Goal: Task Accomplishment & Management: Complete application form

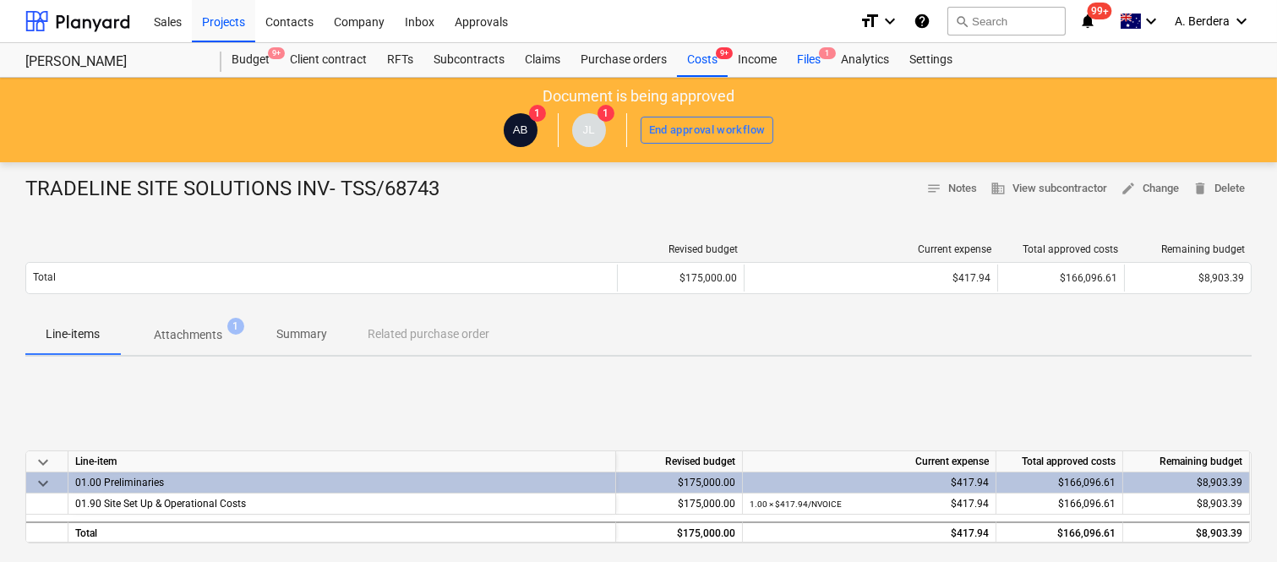
drag, startPoint x: 0, startPoint y: 0, endPoint x: 816, endPoint y: 60, distance: 817.9
click at [816, 60] on div "Files 1" at bounding box center [809, 60] width 44 height 34
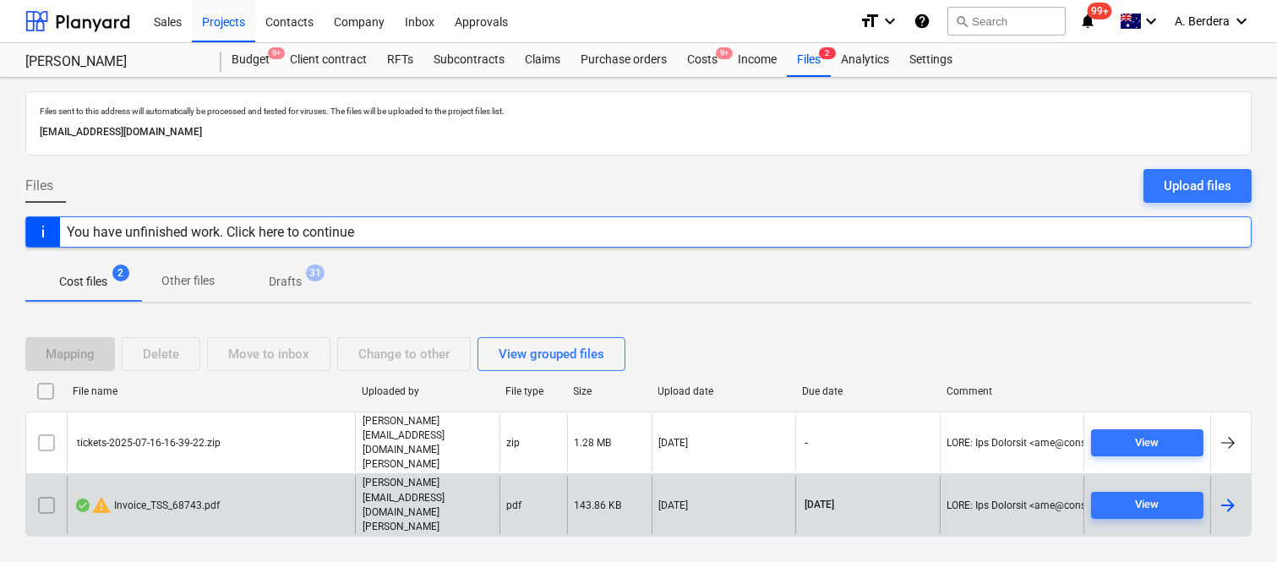
click at [307, 486] on div "warning Invoice_TSS_68743.pdf" at bounding box center [211, 505] width 288 height 58
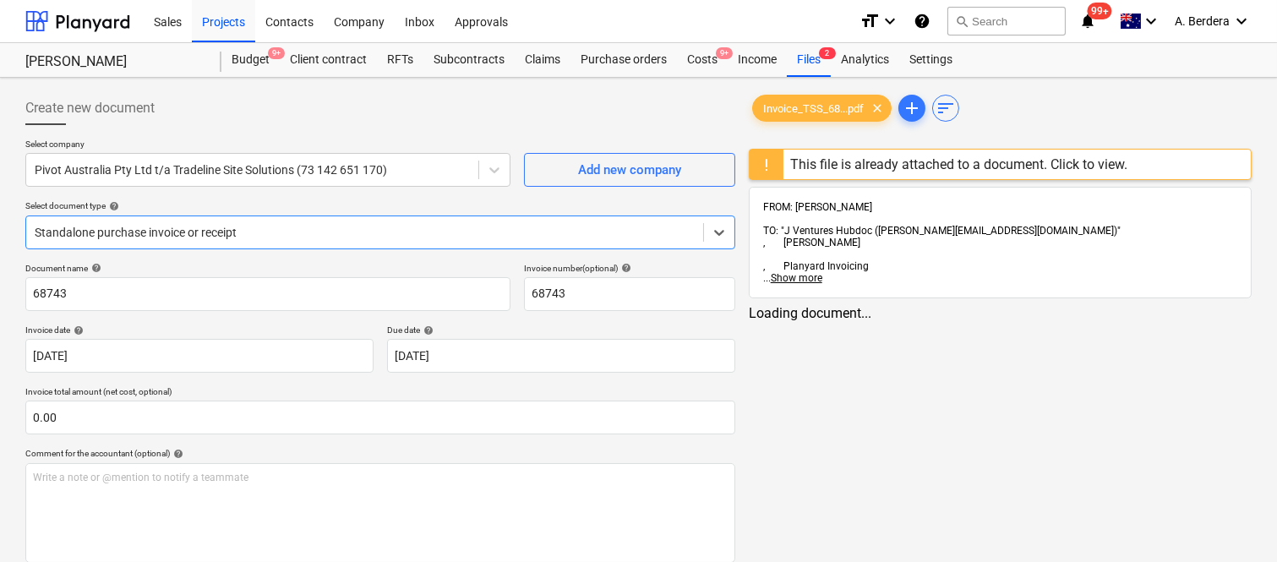
type input "68743"
type input "[DATE]"
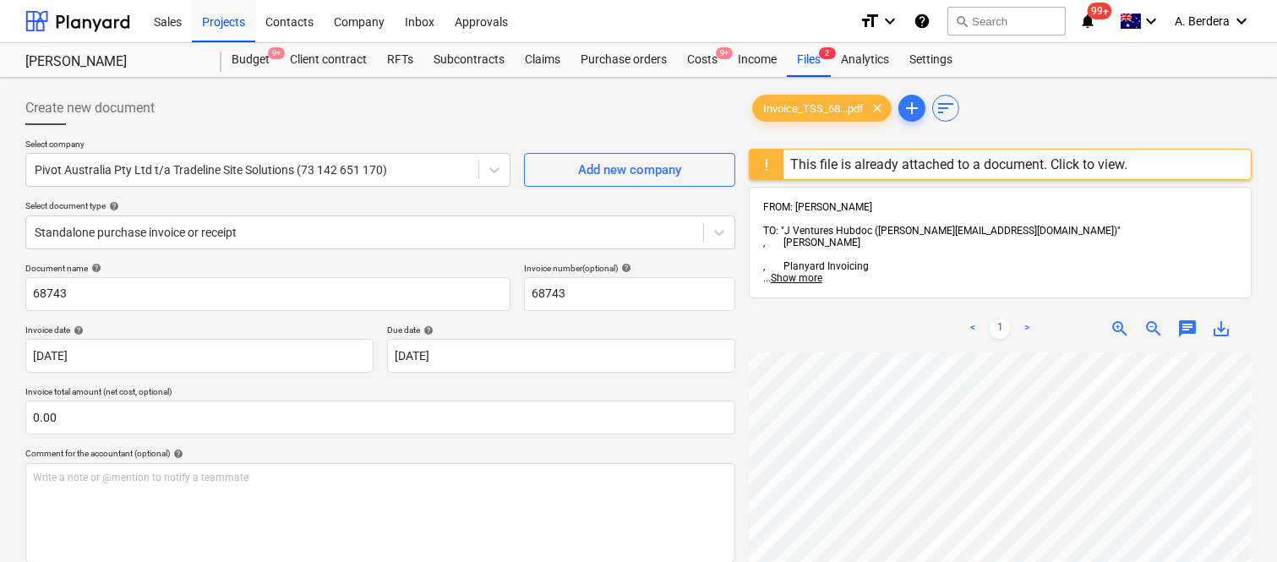
click at [894, 561] on html "Sales Projects Contacts Company Inbox Approvals format_size keyboard_arrow_down…" at bounding box center [638, 281] width 1277 height 562
click at [706, 61] on div "Costs 9+" at bounding box center [702, 60] width 51 height 34
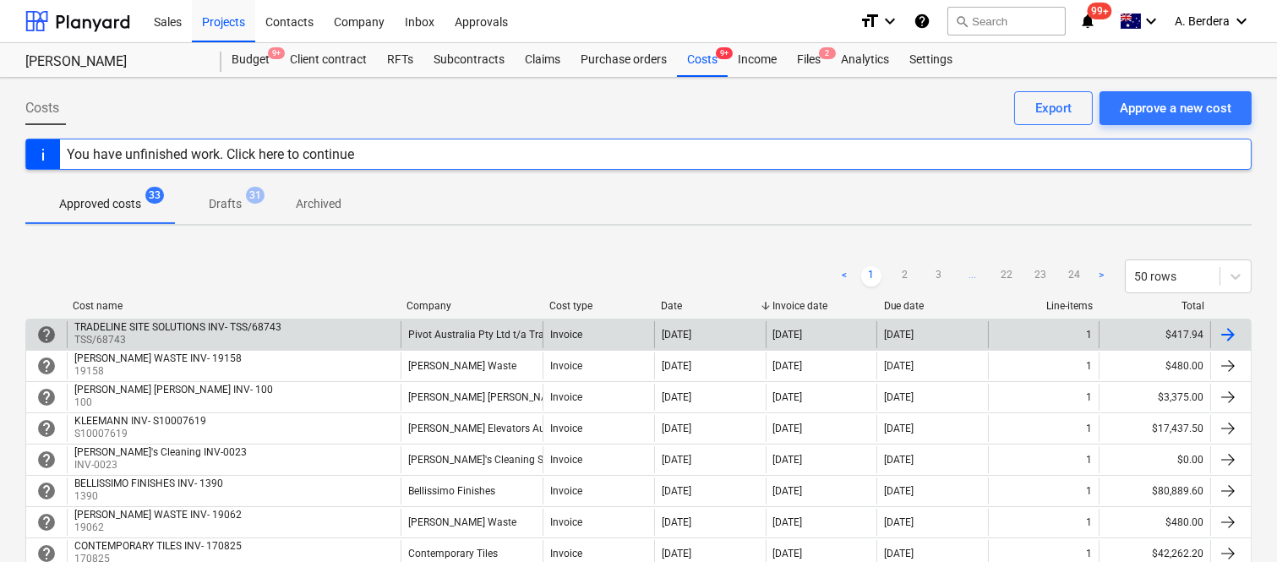
click at [548, 340] on div "Invoice" at bounding box center [599, 334] width 112 height 27
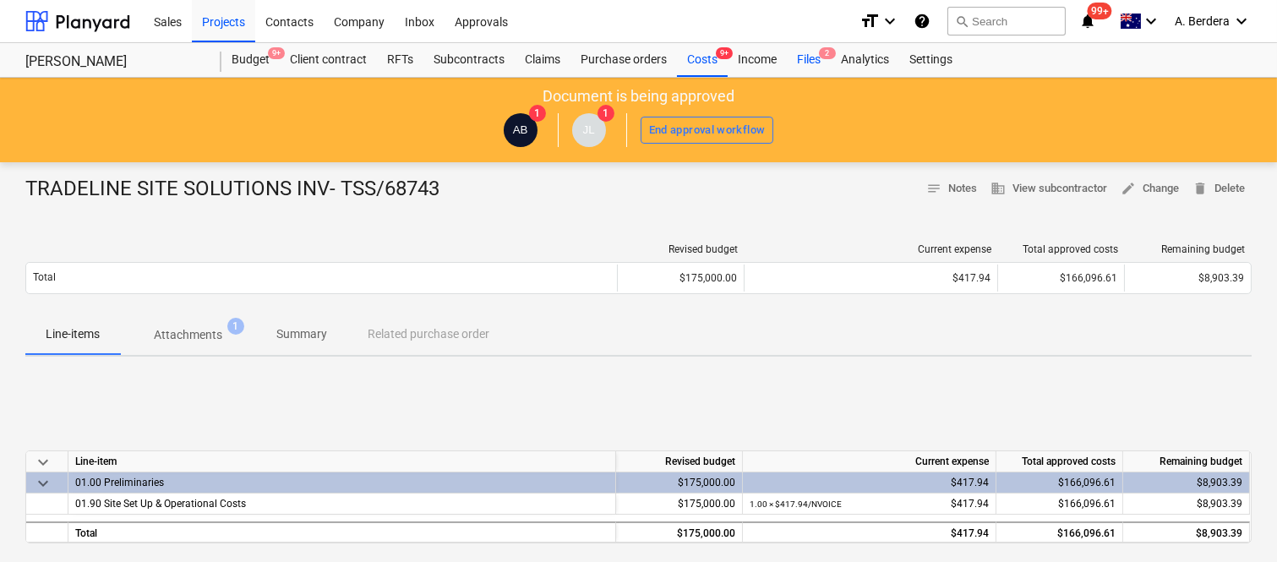
click at [800, 62] on div "Files 2" at bounding box center [809, 60] width 44 height 34
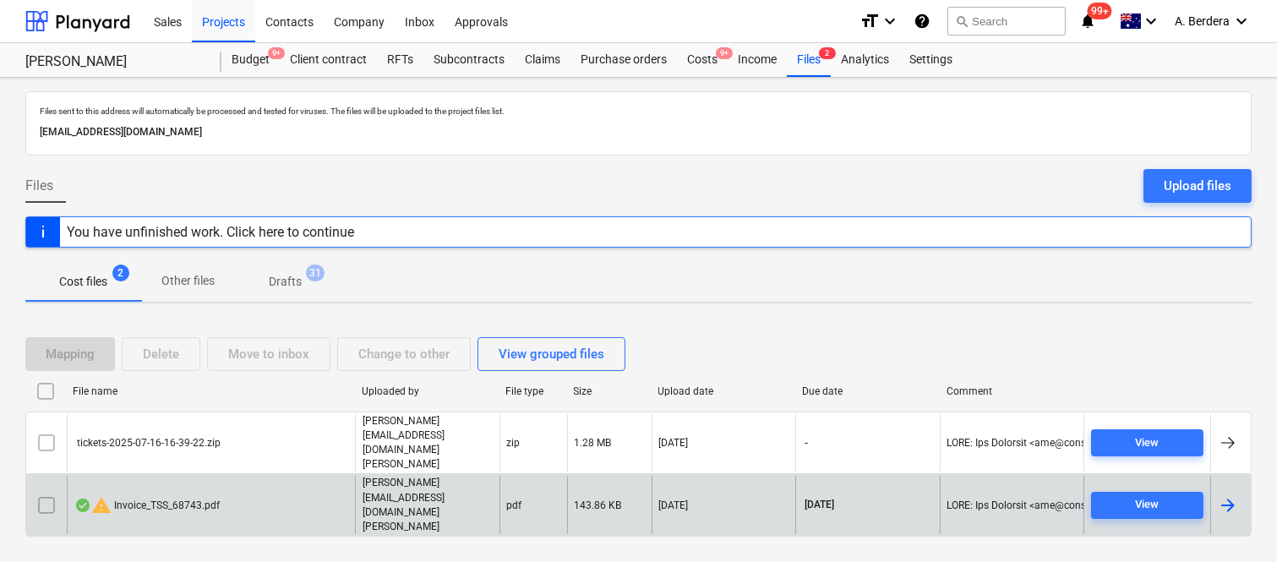
click at [408, 492] on p "[PERSON_NAME][EMAIL_ADDRESS][DOMAIN_NAME][PERSON_NAME]" at bounding box center [428, 505] width 130 height 58
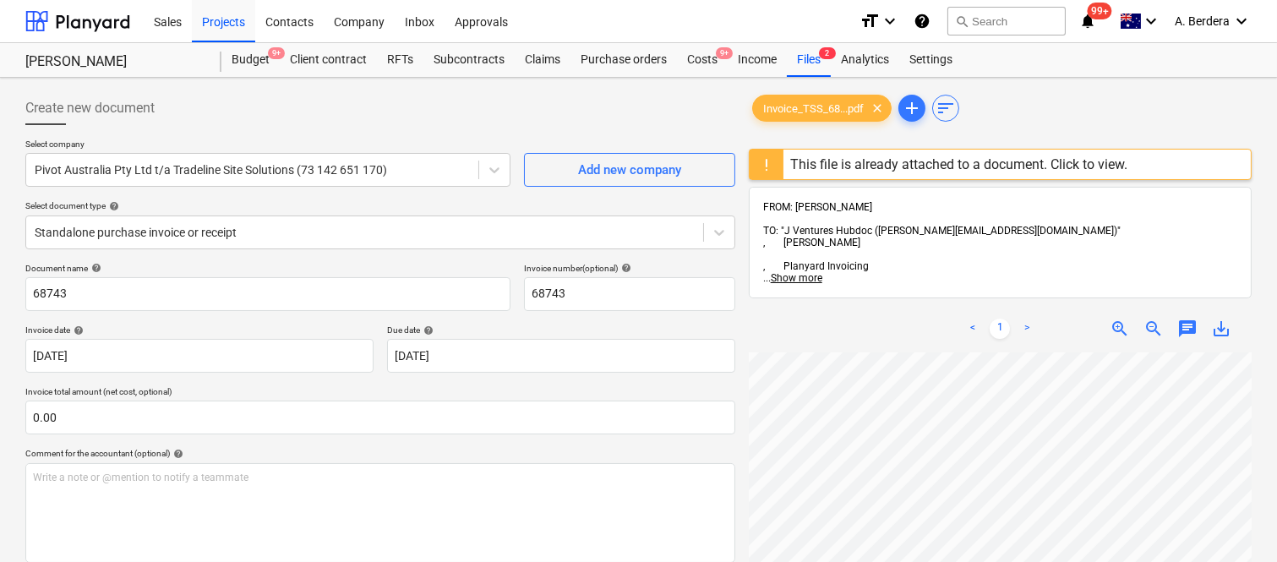
scroll to position [571, 369]
click at [822, 60] on div "Files 2" at bounding box center [809, 60] width 44 height 34
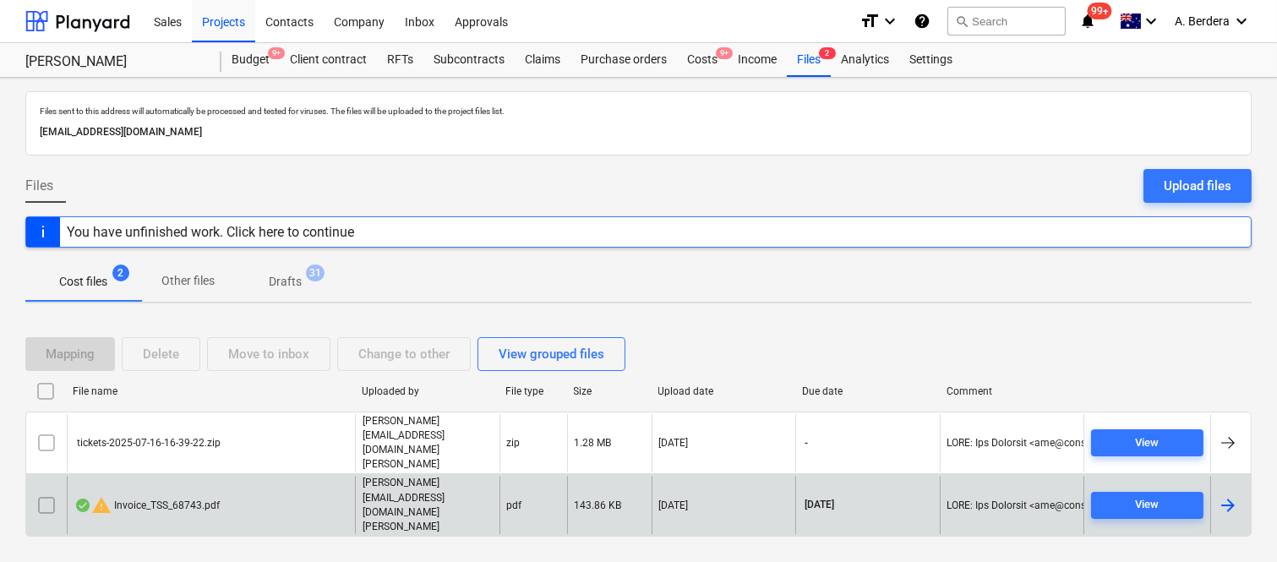
click at [43, 494] on input "checkbox" at bounding box center [46, 505] width 27 height 27
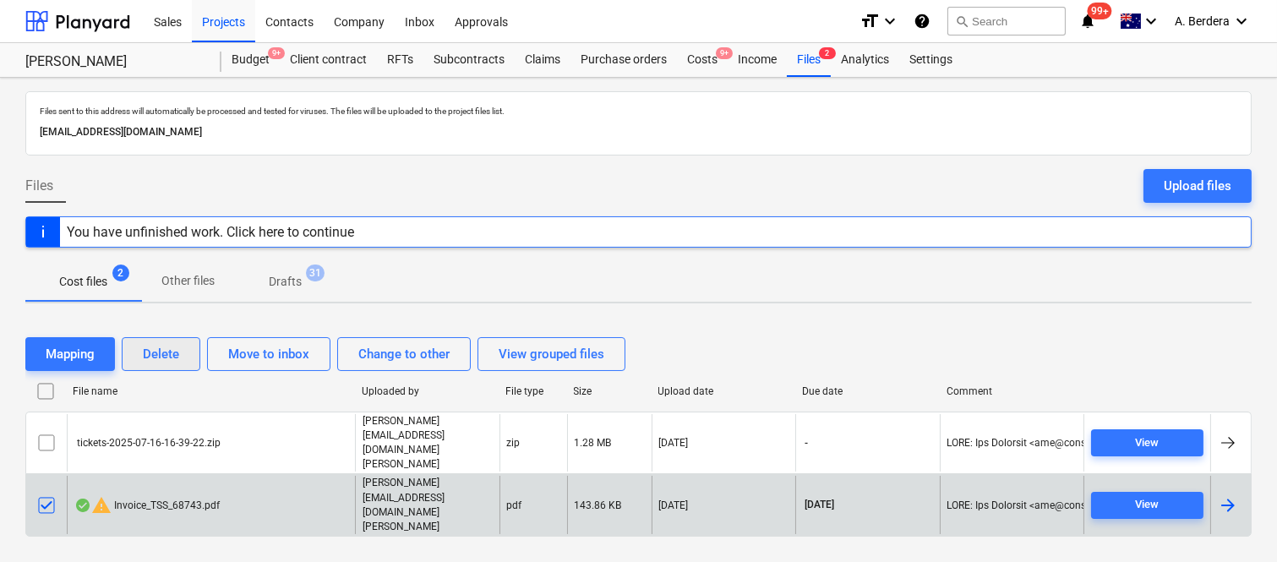
click at [158, 365] on div "Delete" at bounding box center [161, 354] width 36 height 22
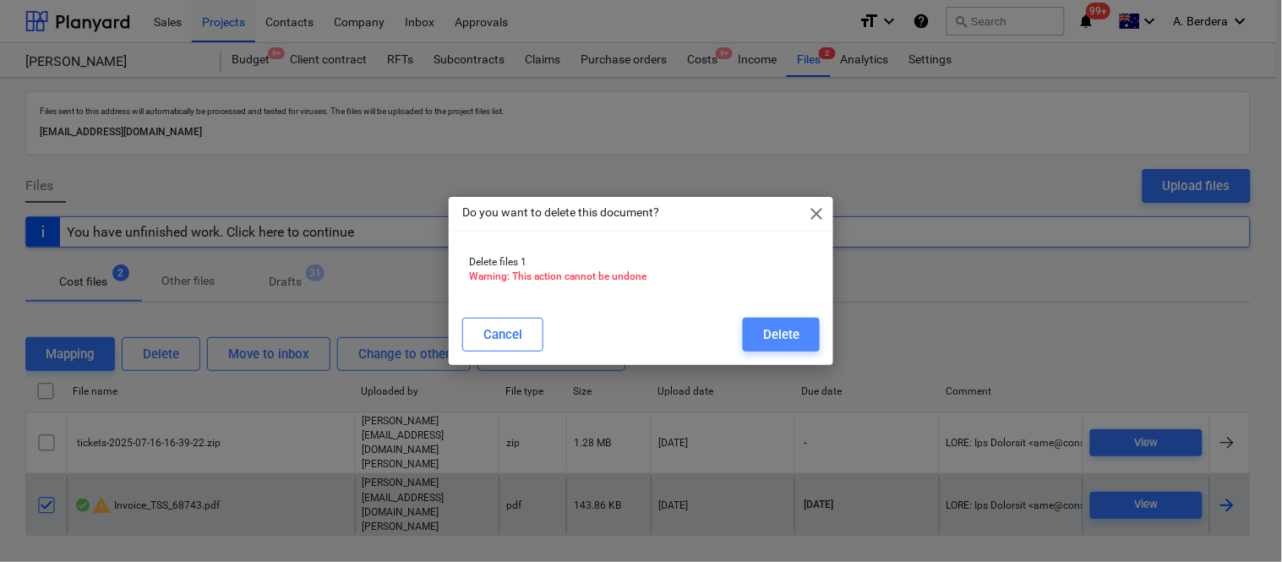
click at [790, 336] on div "Delete" at bounding box center [781, 335] width 36 height 22
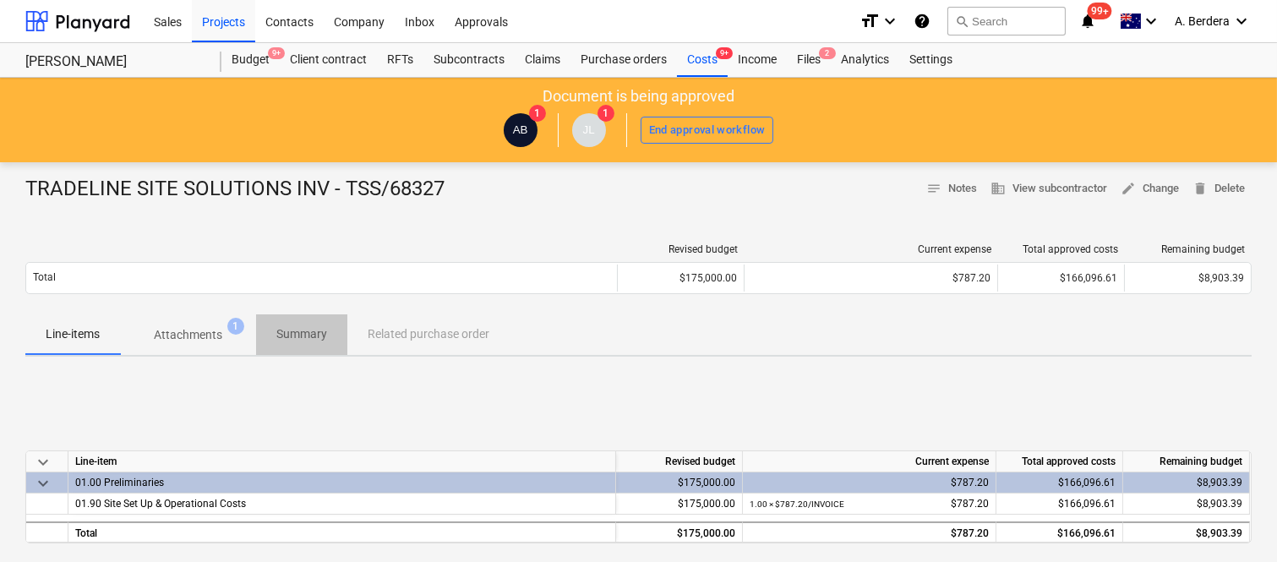
click at [304, 334] on p "Summary" at bounding box center [301, 334] width 51 height 18
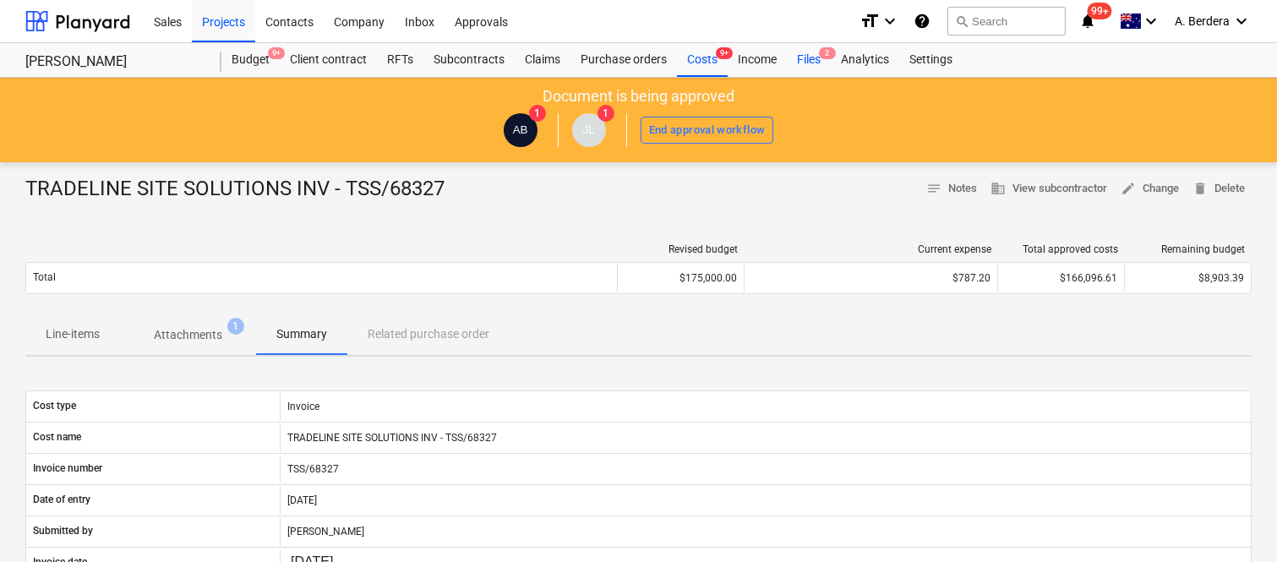
click at [809, 60] on div "Files 2" at bounding box center [809, 60] width 44 height 34
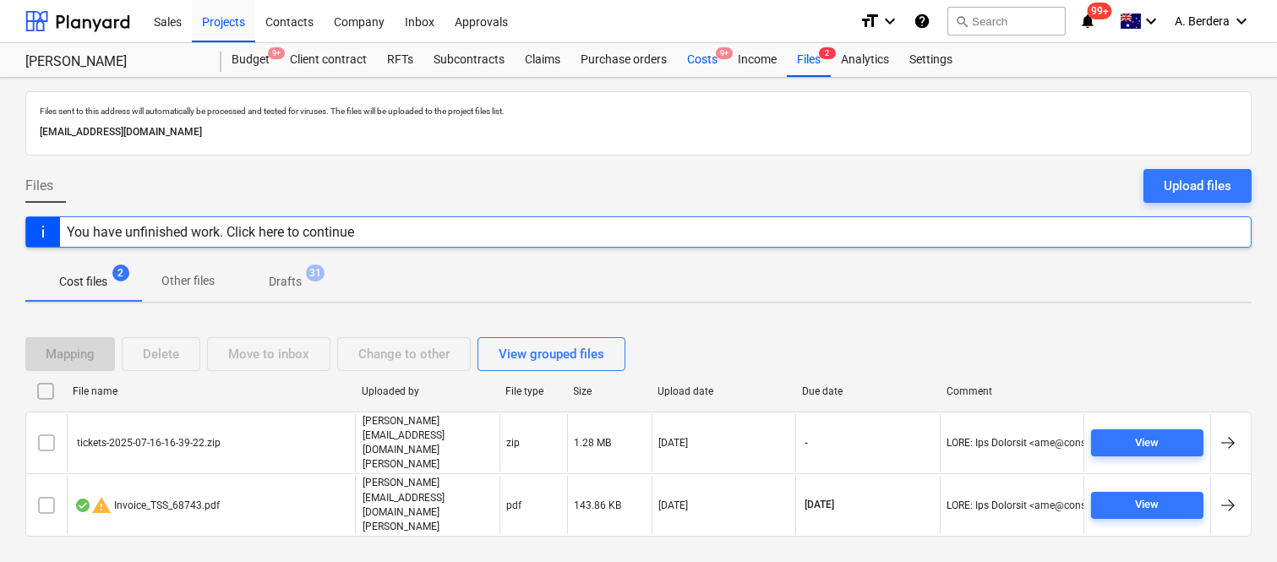
click at [713, 59] on div "Costs 9+" at bounding box center [702, 60] width 51 height 34
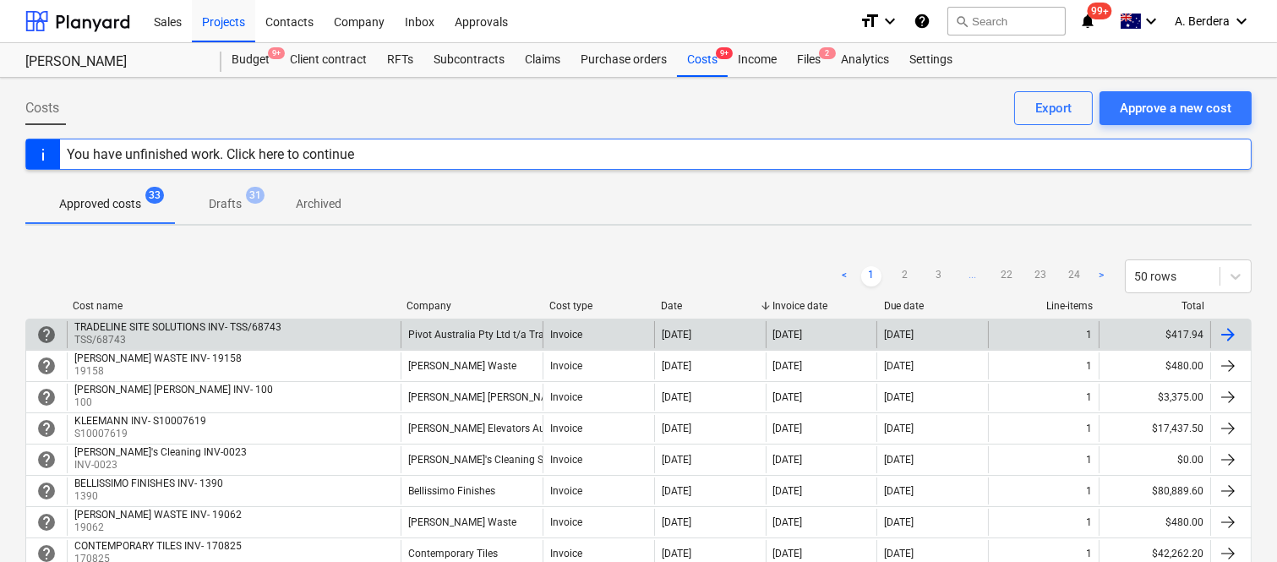
click at [319, 326] on div "TRADELINE SITE SOLUTIONS INV- TSS/68743 TSS/68743" at bounding box center [234, 334] width 334 height 27
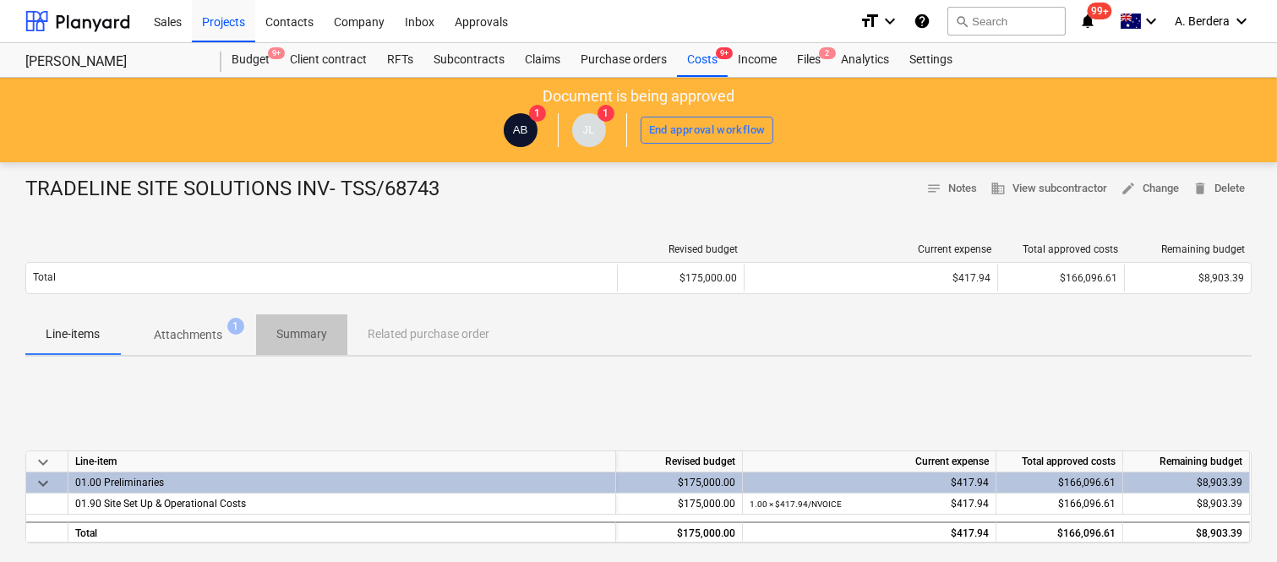
click at [287, 324] on span "Summary" at bounding box center [301, 334] width 91 height 28
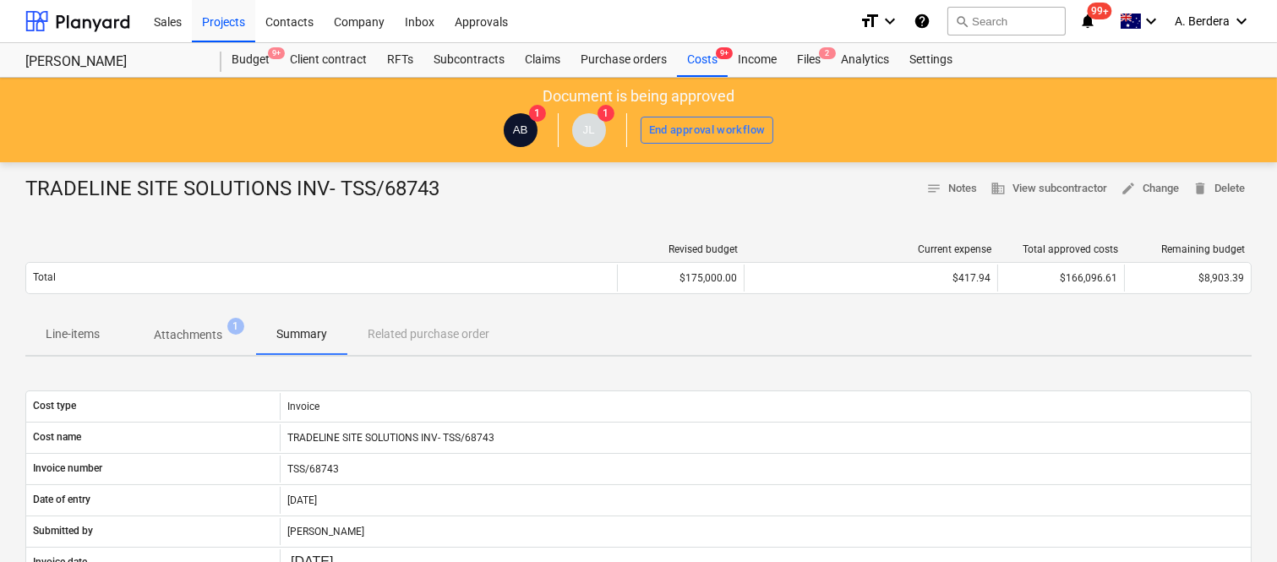
scroll to position [465, 0]
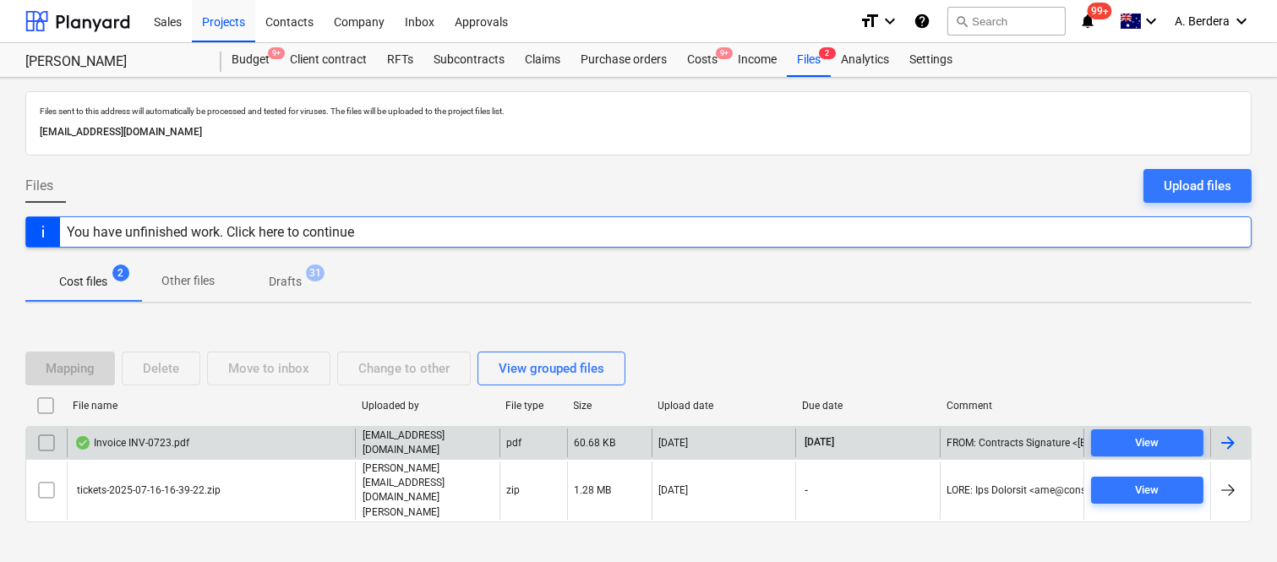
click at [254, 457] on div "Invoice INV-0723.pdf" at bounding box center [211, 443] width 288 height 29
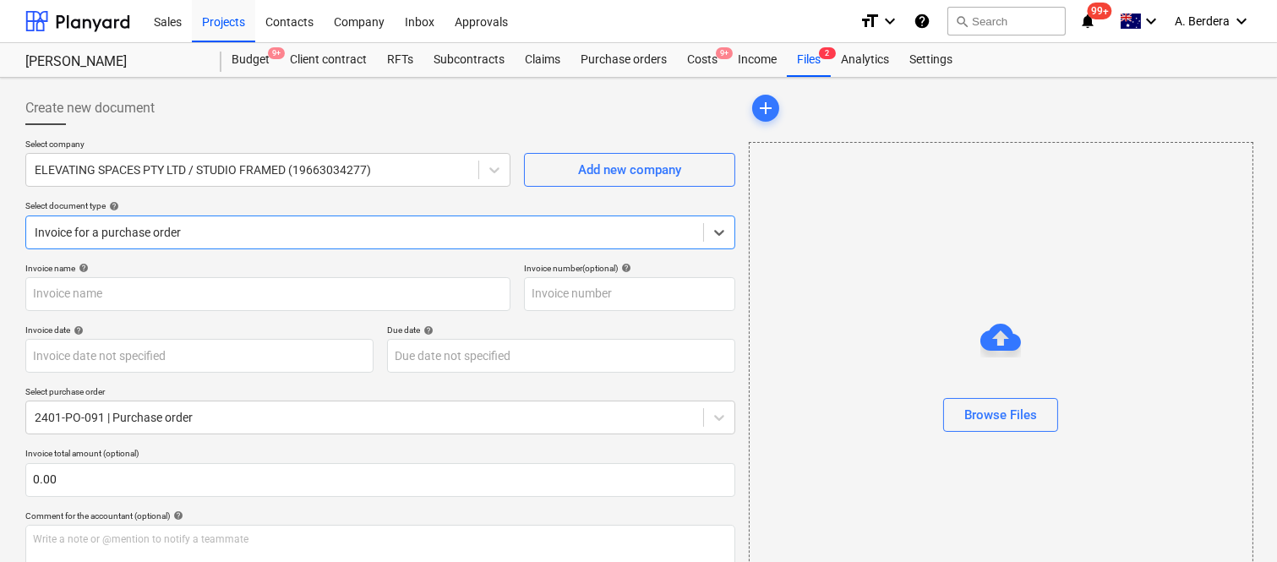
type input "INV-0723"
type input "[DATE]"
type input "27 Aug 2025"
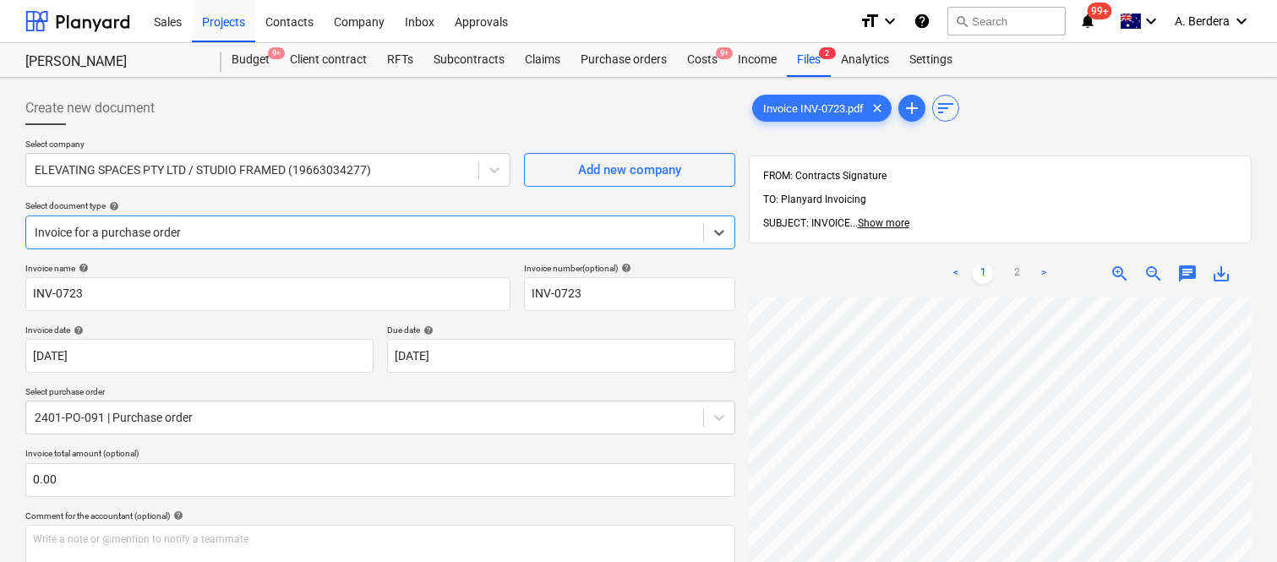
click at [325, 230] on div at bounding box center [365, 232] width 660 height 17
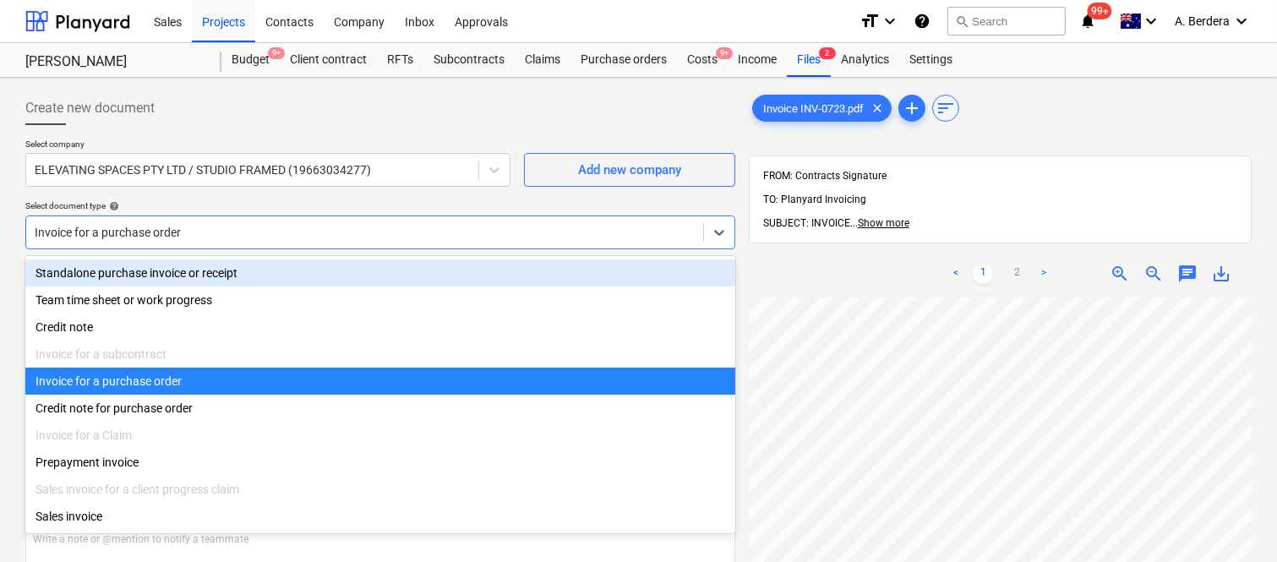
click at [288, 265] on div "Standalone purchase invoice or receipt" at bounding box center [380, 272] width 710 height 27
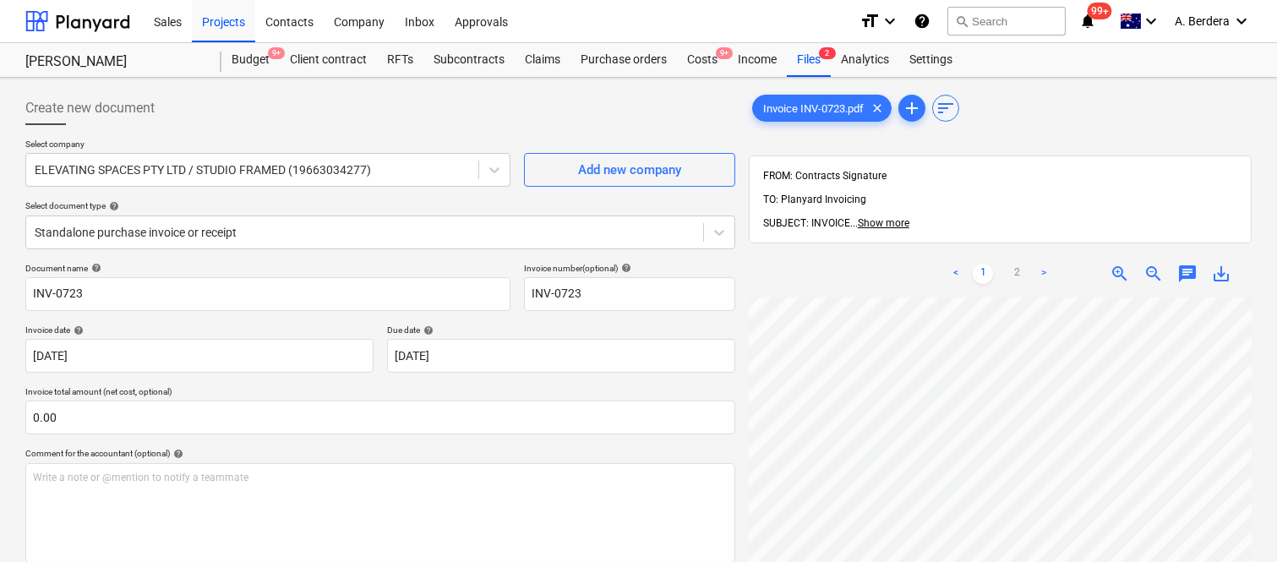
scroll to position [96, 275]
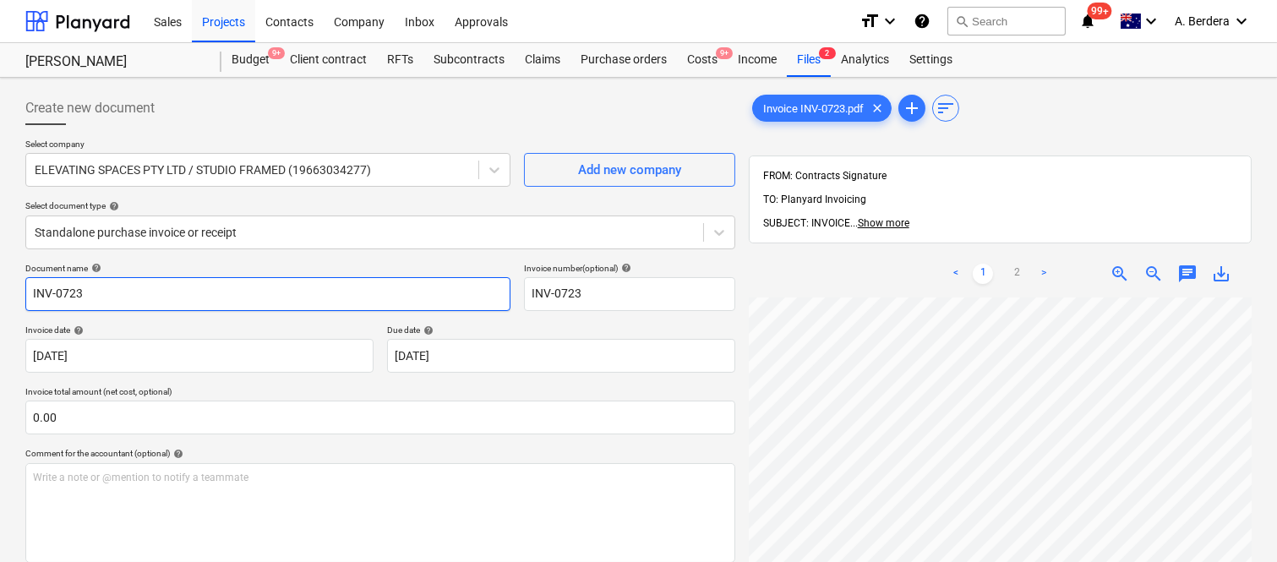
click at [29, 289] on input "INV-0723" at bounding box center [267, 294] width 485 height 34
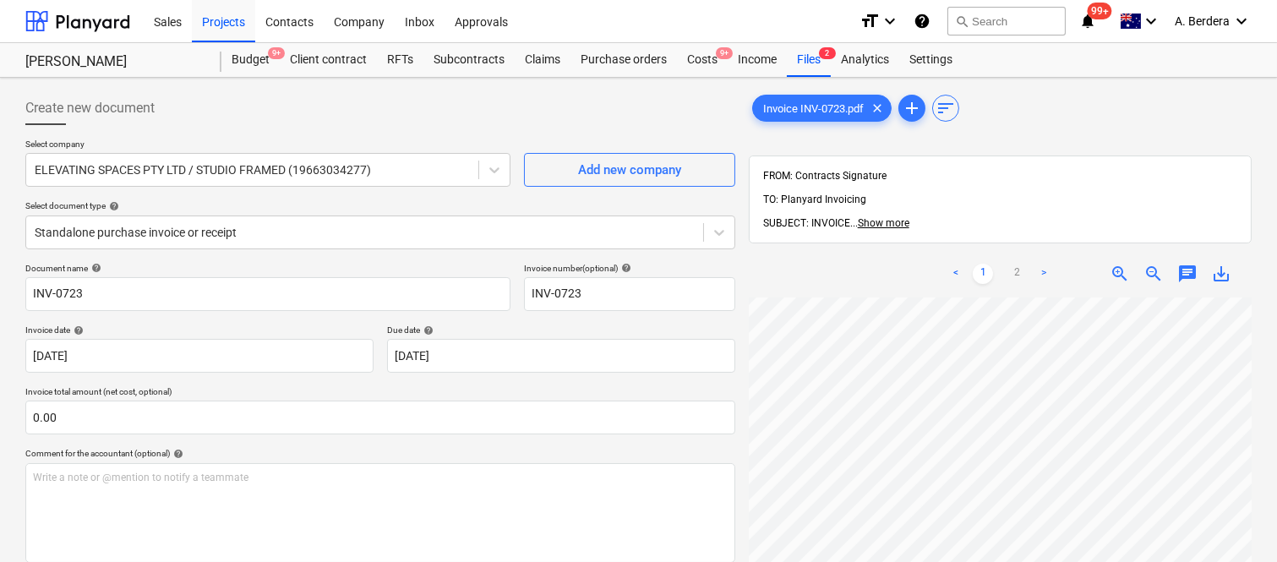
scroll to position [0, 98]
click at [1277, 434] on html "Sales Projects Contacts Company Inbox Approvals format_size keyboard_arrow_down…" at bounding box center [638, 281] width 1277 height 562
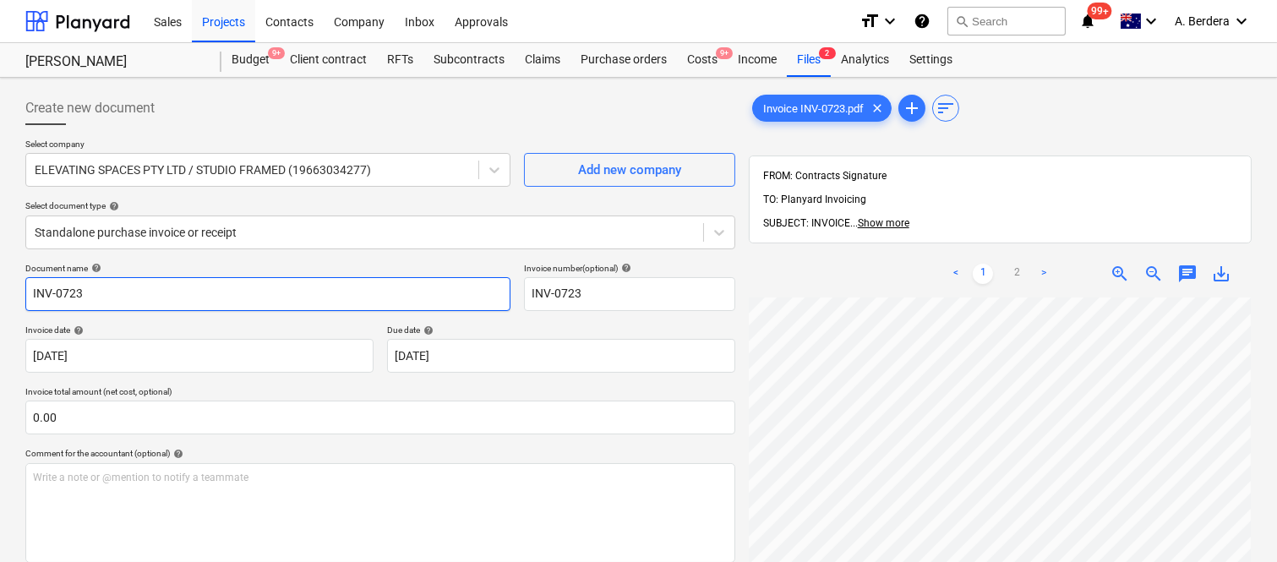
click at [28, 294] on input "INV-0723" at bounding box center [267, 294] width 485 height 34
type input "STUDIO FRAMED INV-0723"
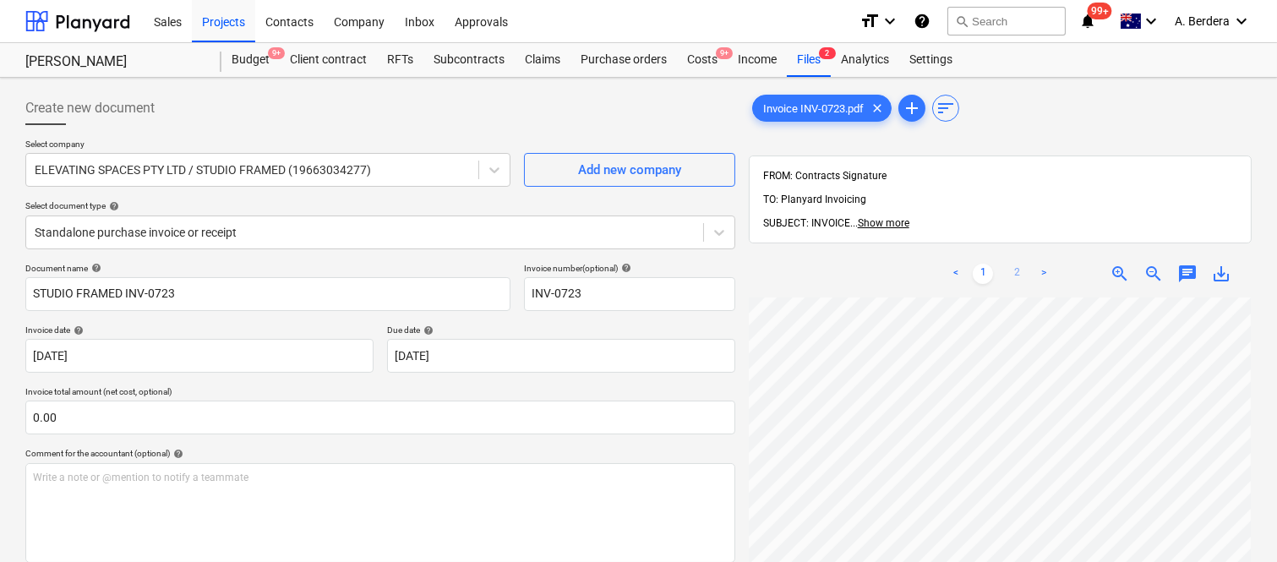
click at [1014, 264] on link "2" at bounding box center [1017, 274] width 20 height 20
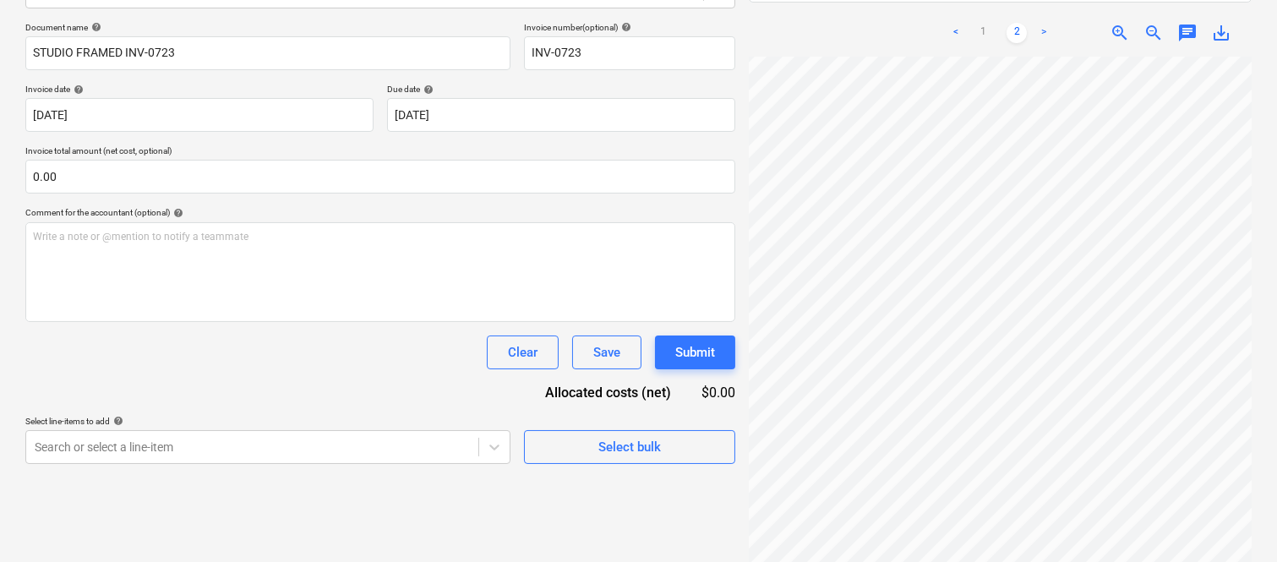
scroll to position [0, 0]
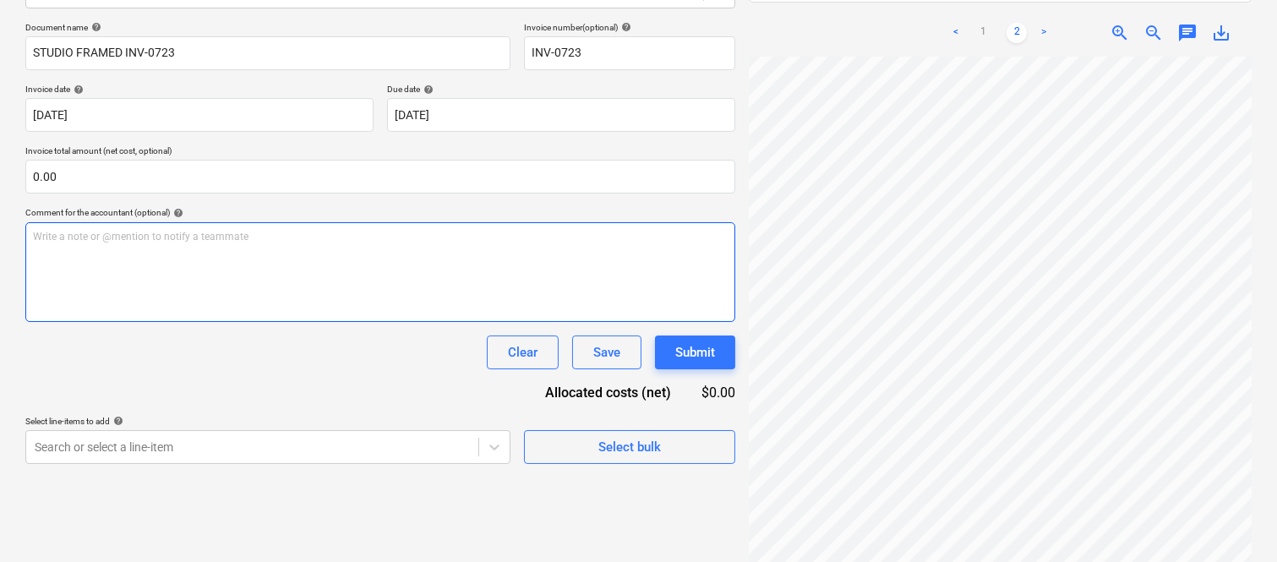
click at [718, 303] on div "Create new document Select company ELEVATING SPACES PTY LTD / STUDIO FRAMED (19…" at bounding box center [639, 211] width 1240 height 735
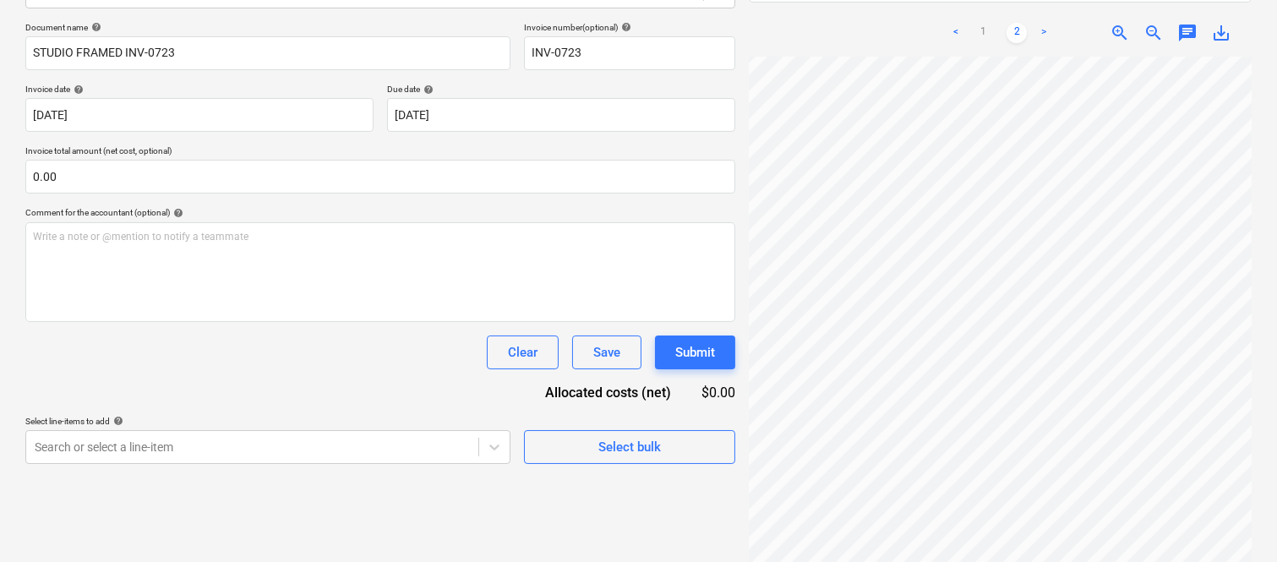
scroll to position [396, 32]
click at [986, 23] on link "1" at bounding box center [983, 33] width 20 height 20
click at [1177, 340] on div "Invoice INV-0723.pdf clear add sort FROM: Contracts Signature TO: Planyard Invo…" at bounding box center [1000, 211] width 516 height 735
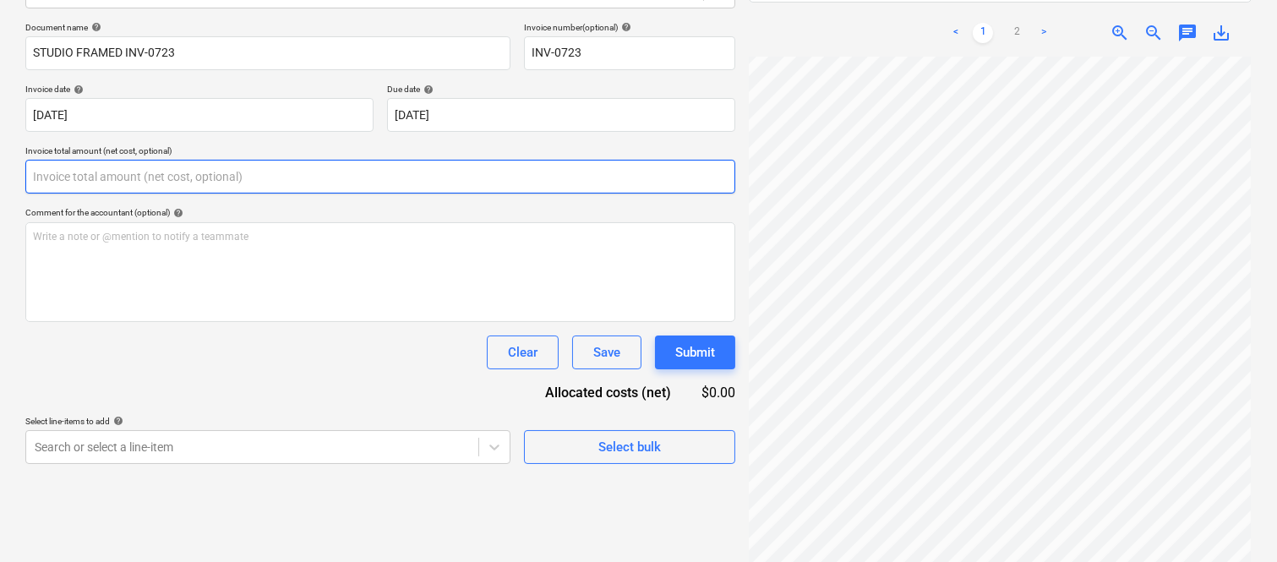
click at [245, 174] on input "text" at bounding box center [380, 177] width 710 height 34
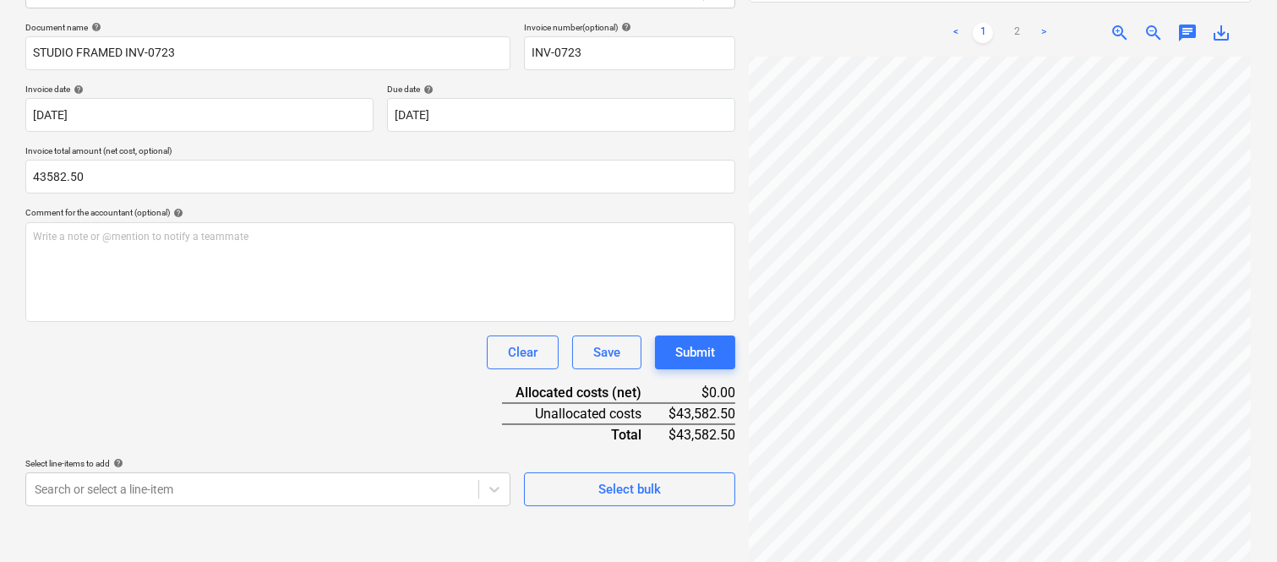
type input "43,582.50"
click at [298, 353] on div "Clear Save Submit" at bounding box center [380, 353] width 710 height 34
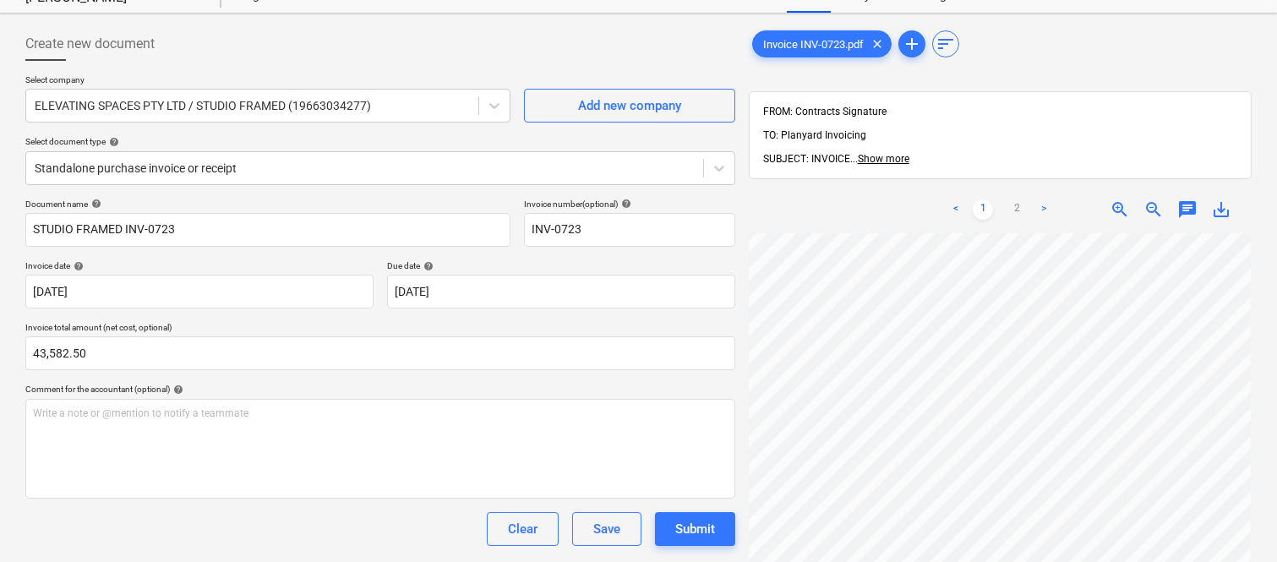
scroll to position [0, 0]
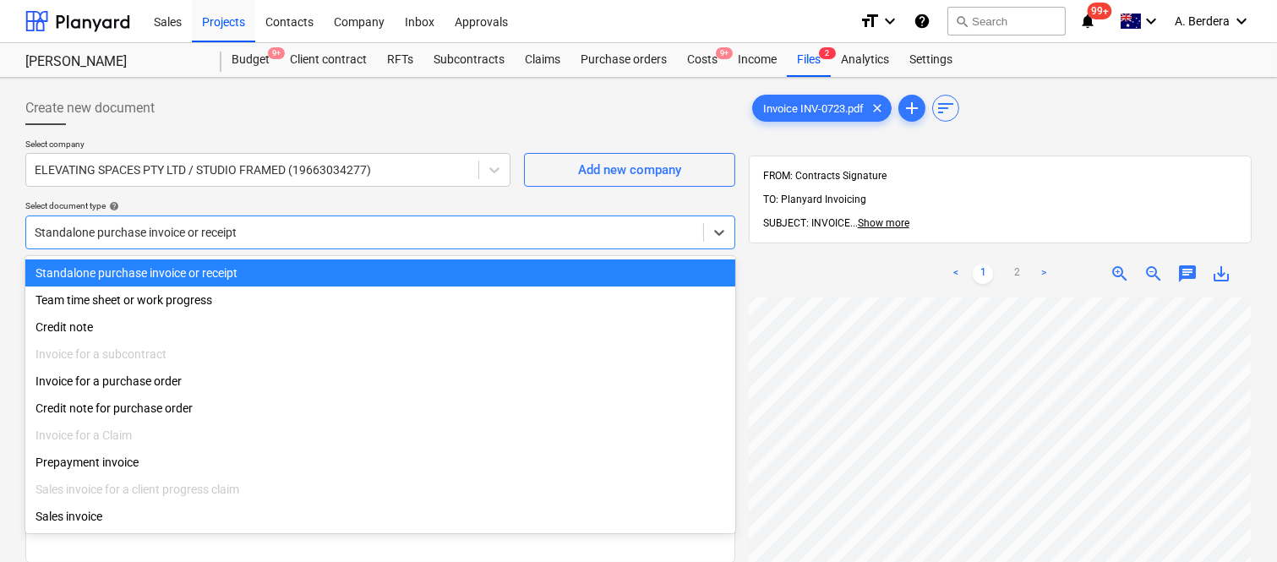
click at [325, 224] on div at bounding box center [365, 232] width 660 height 17
click at [342, 265] on div "Standalone purchase invoice or receipt" at bounding box center [380, 272] width 710 height 27
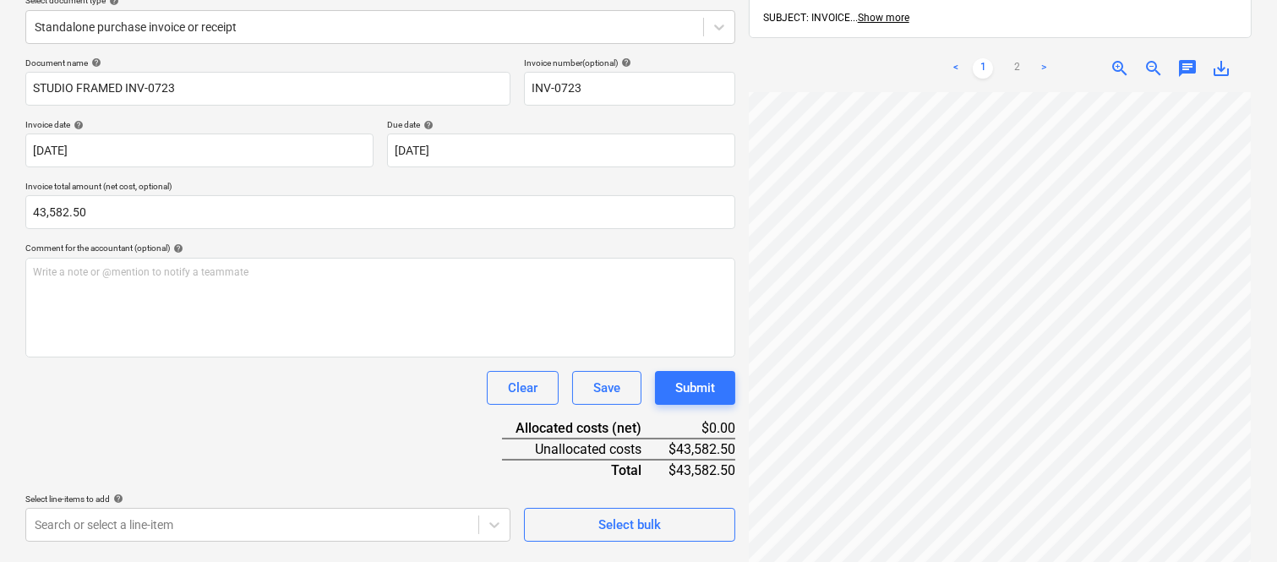
scroll to position [241, 0]
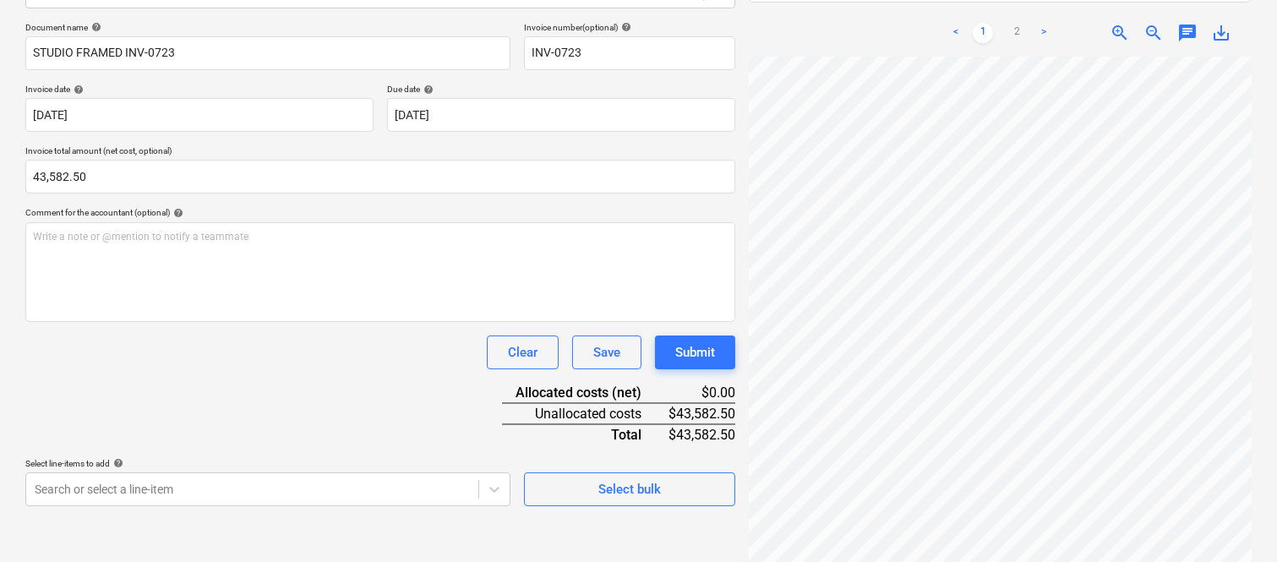
click at [1248, 364] on div at bounding box center [1000, 314] width 503 height 515
click at [1251, 373] on div at bounding box center [1000, 314] width 503 height 515
click at [269, 321] on body "Sales Projects Contacts Company Inbox Approvals format_size keyboard_arrow_down…" at bounding box center [638, 40] width 1277 height 562
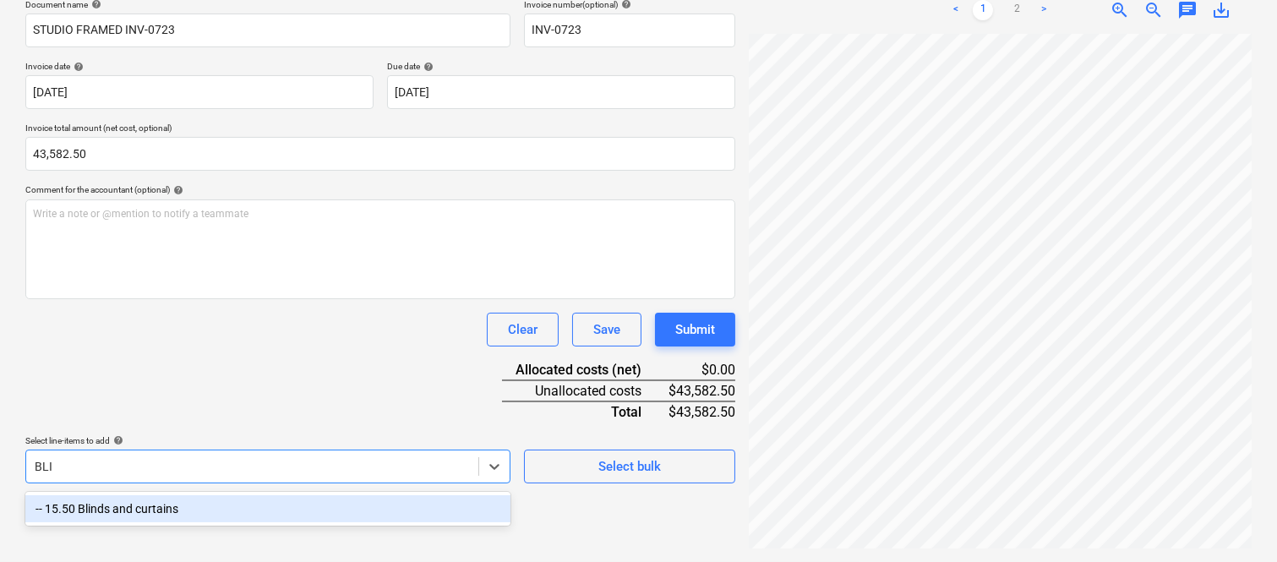
scroll to position [241, 0]
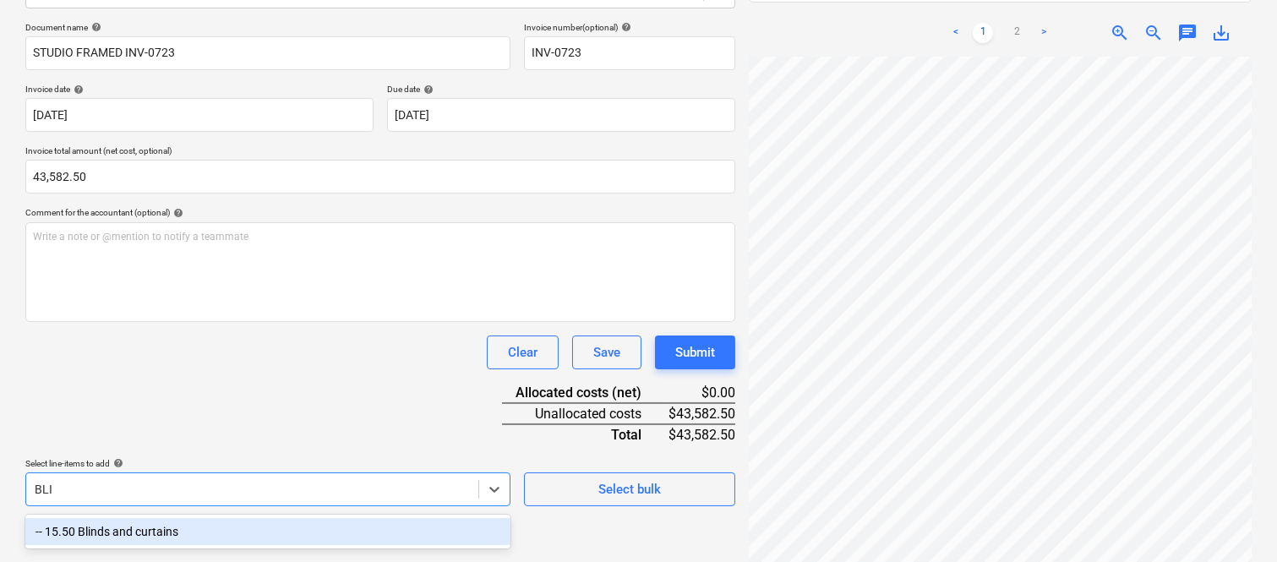
type input "BLIN"
click at [241, 531] on div "-- 15.50 Blinds and curtains" at bounding box center [267, 531] width 485 height 27
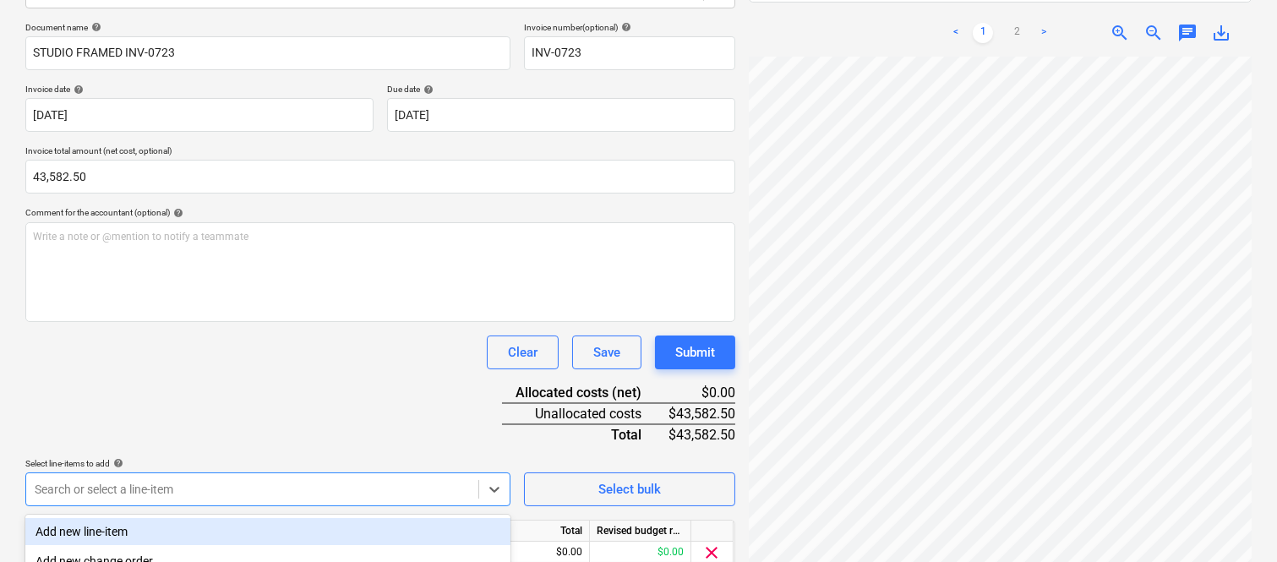
click at [259, 401] on div "Document name help STUDIO FRAMED INV-0723 Invoice number (optional) help INV-07…" at bounding box center [380, 320] width 710 height 596
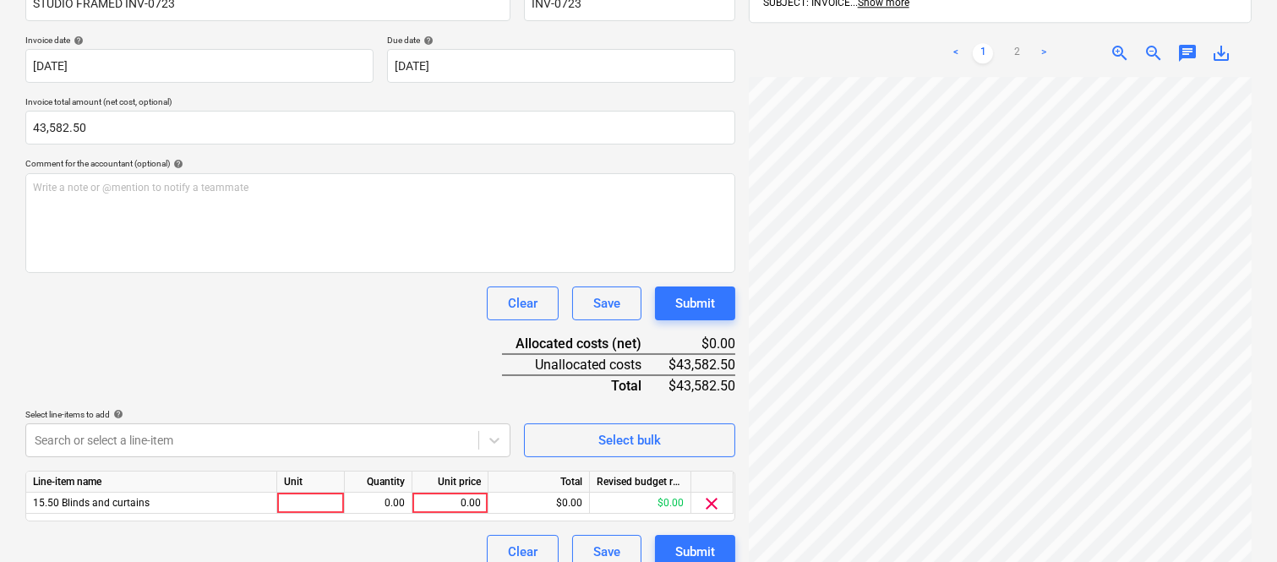
scroll to position [310, 0]
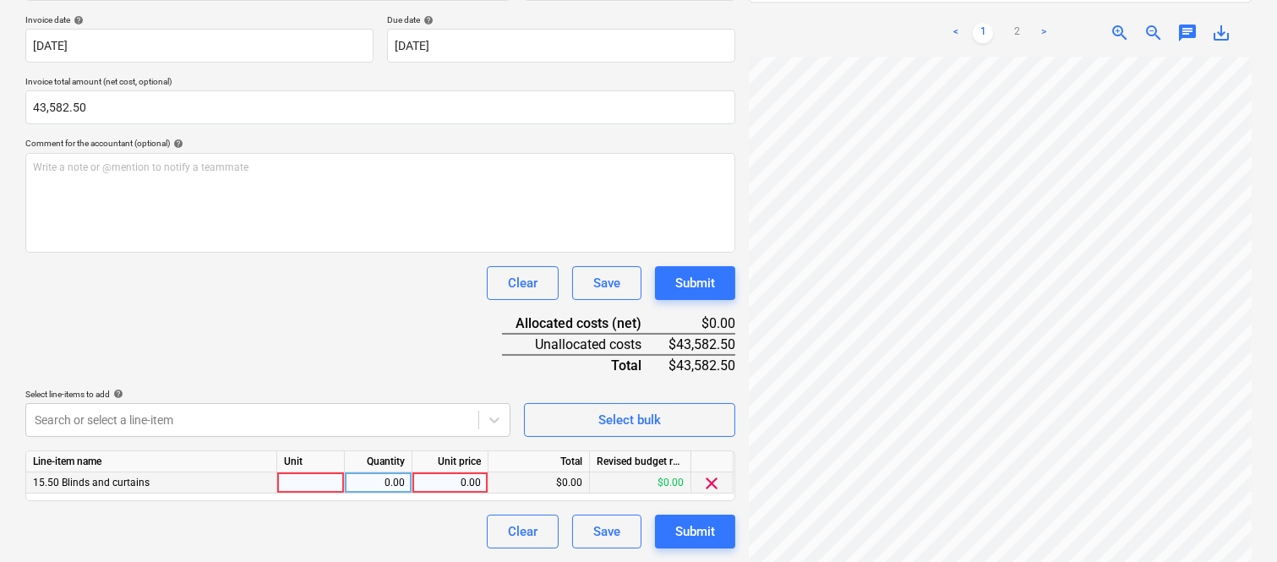
click at [325, 483] on div at bounding box center [311, 483] width 68 height 21
type input "INVOICE"
click at [395, 485] on div "0.00" at bounding box center [378, 483] width 53 height 21
type input "1"
click at [458, 485] on div "0.00" at bounding box center [450, 483] width 62 height 21
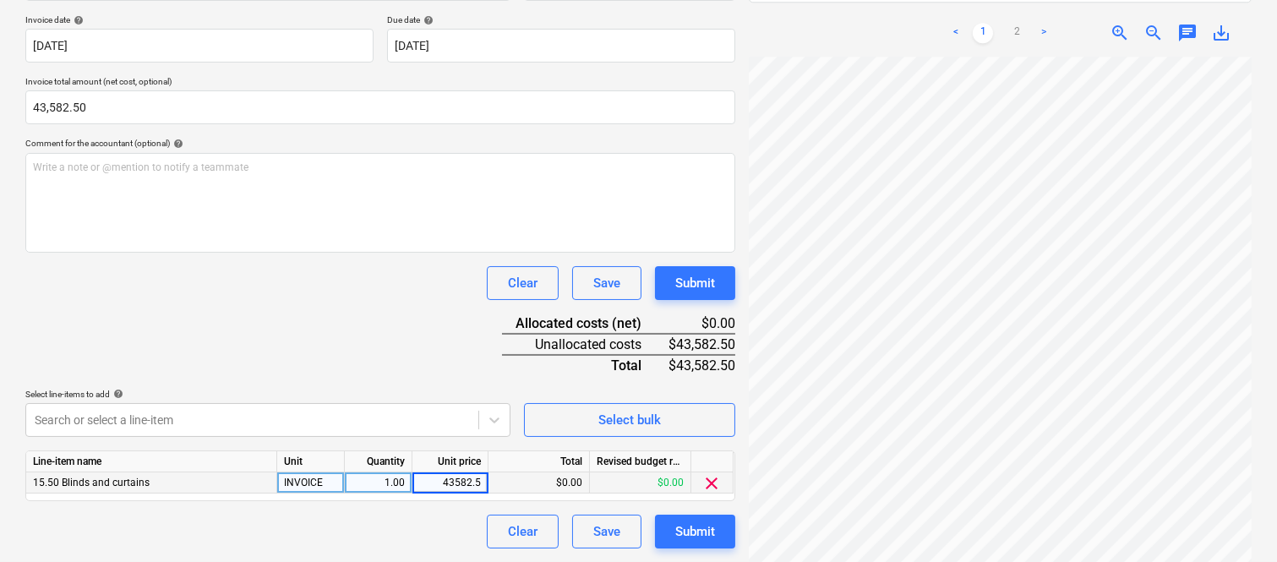
type input "43582.50"
click at [382, 528] on div "Clear Save Submit" at bounding box center [380, 532] width 710 height 34
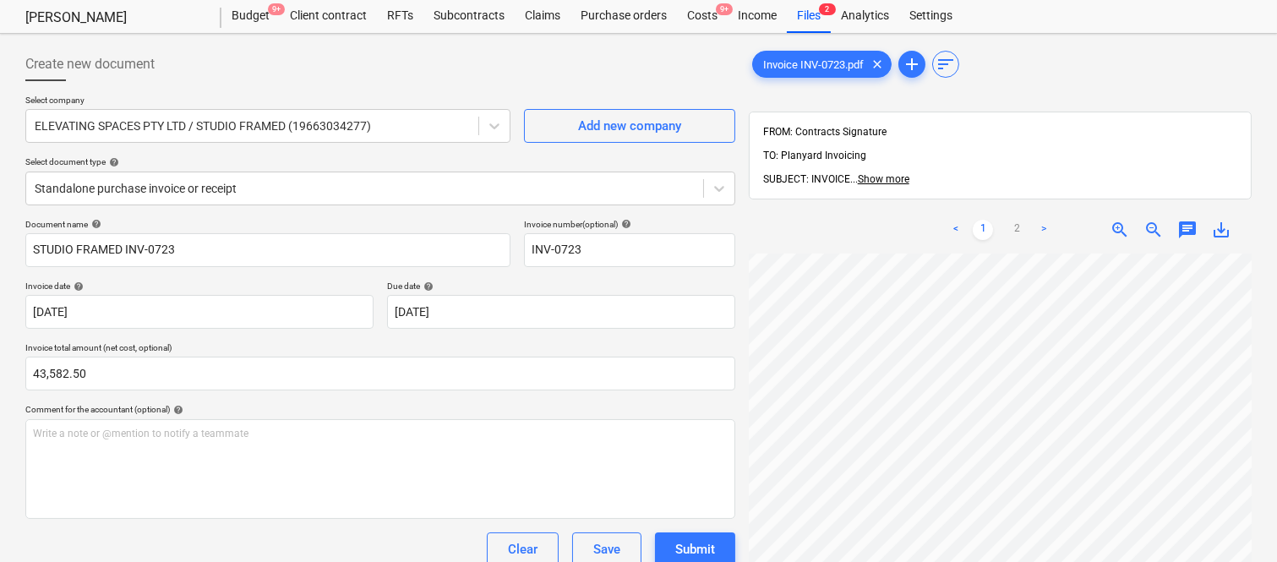
scroll to position [0, 0]
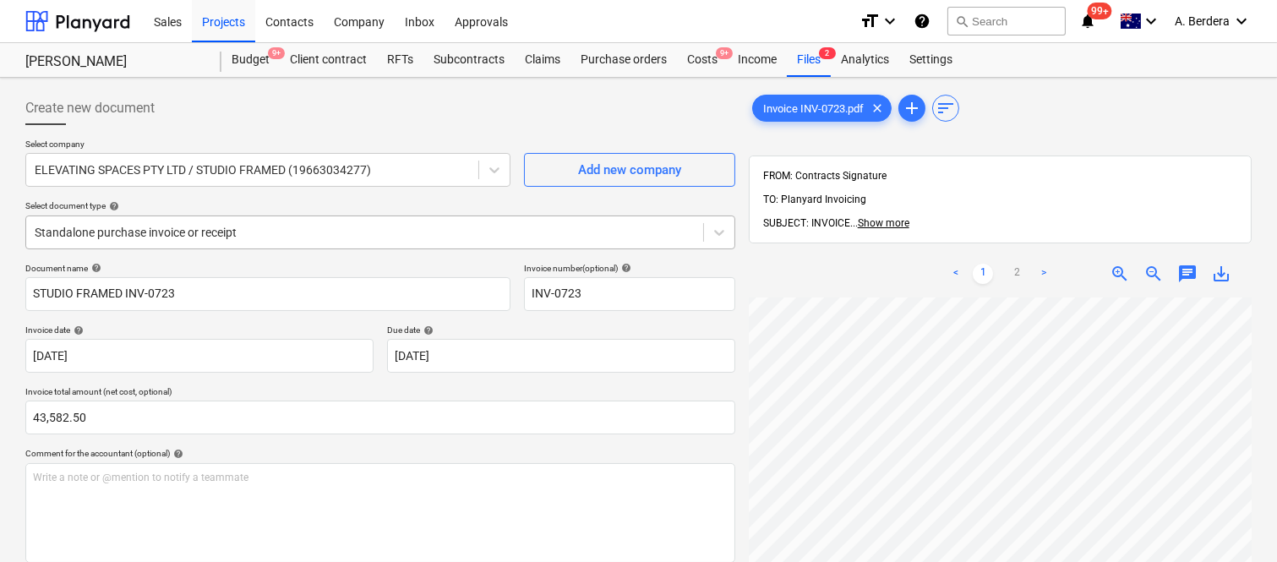
click at [318, 229] on div at bounding box center [365, 232] width 660 height 17
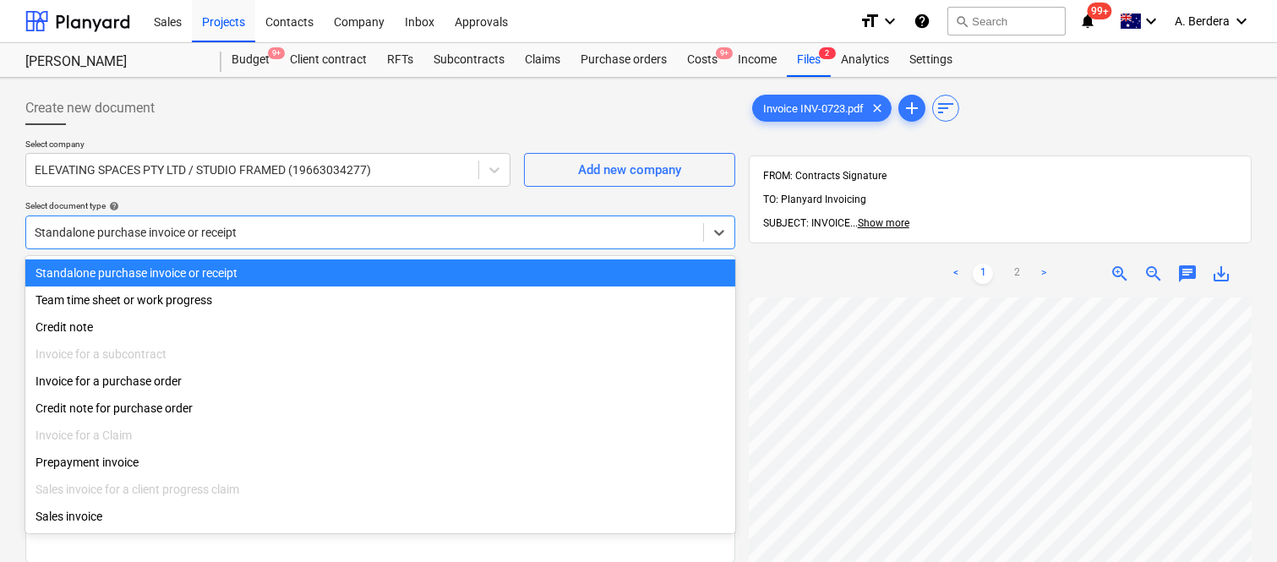
click at [321, 264] on div "Standalone purchase invoice or receipt" at bounding box center [380, 272] width 710 height 27
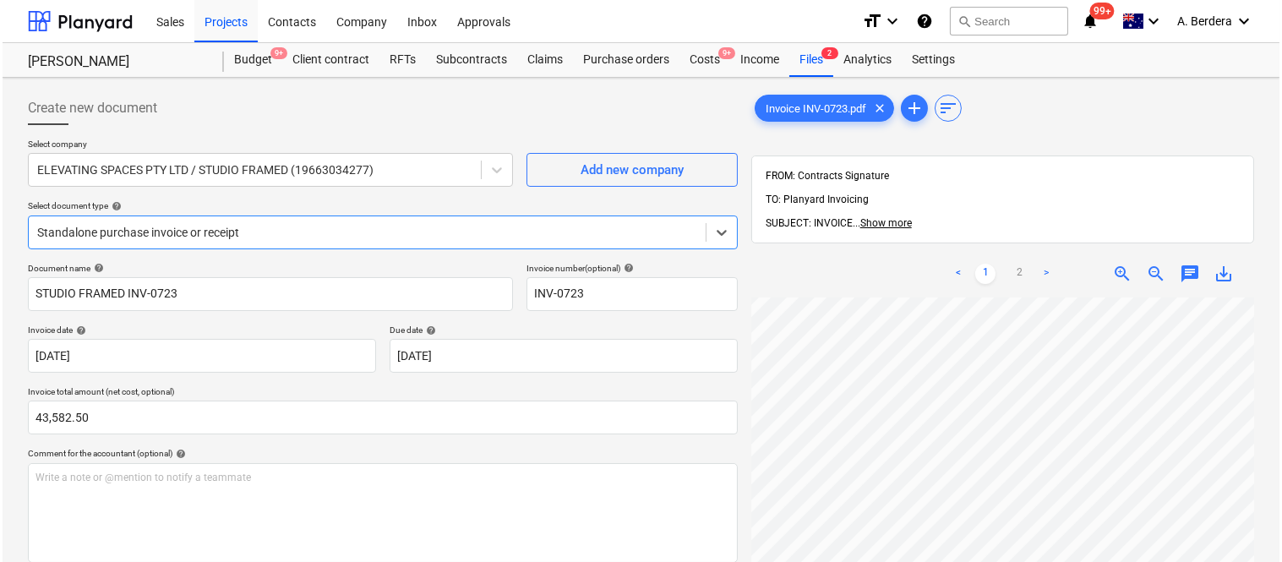
scroll to position [310, 0]
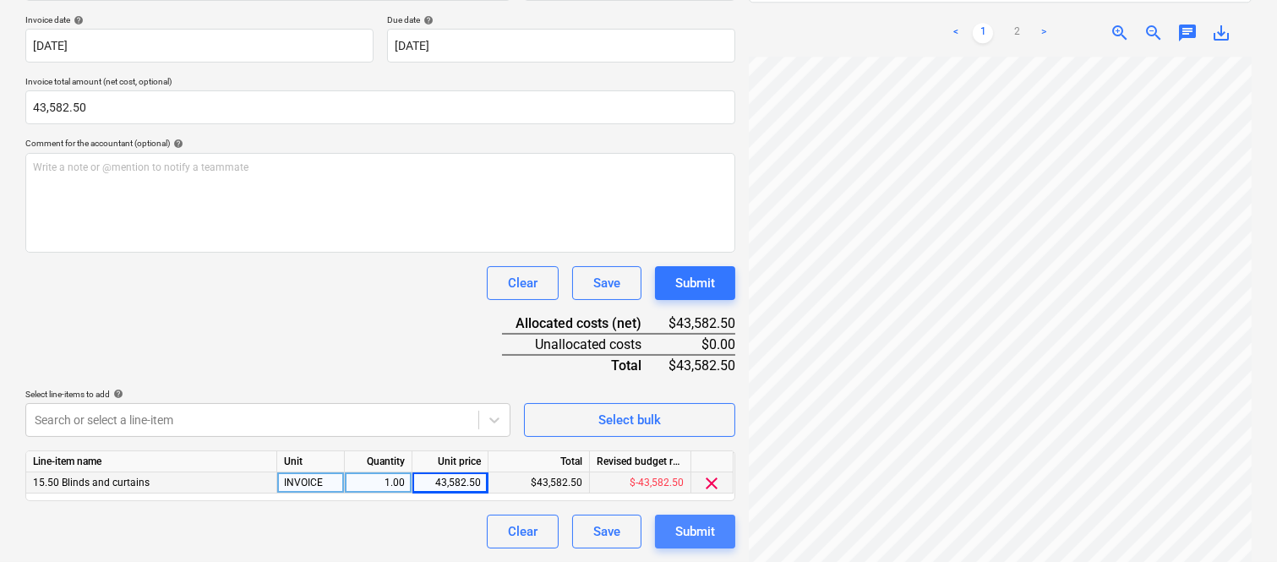
click at [679, 535] on div "Submit" at bounding box center [695, 532] width 40 height 22
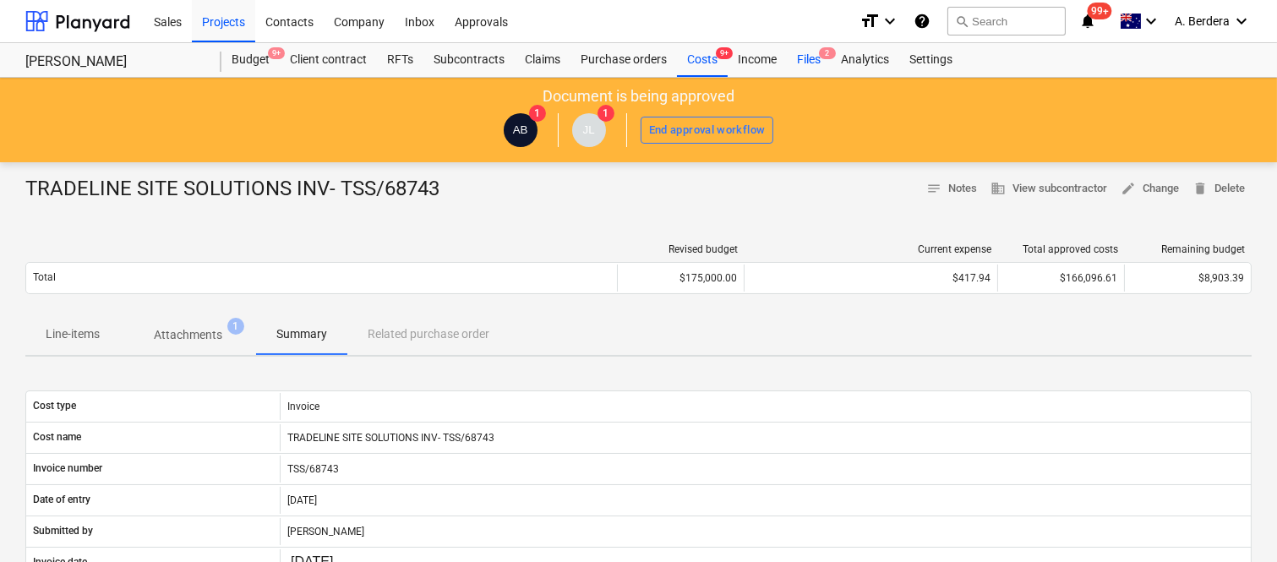
click at [820, 68] on div "Files 2" at bounding box center [809, 60] width 44 height 34
